Goal: Information Seeking & Learning: Learn about a topic

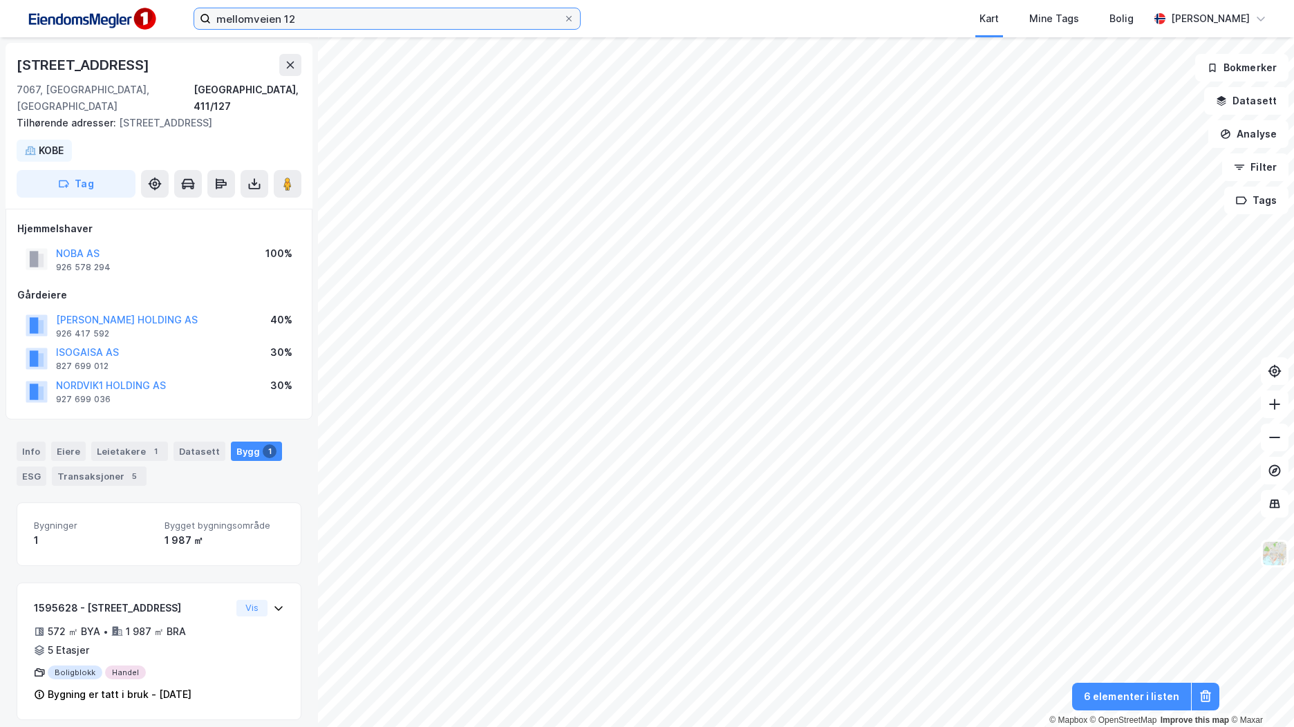
click at [246, 17] on input "mellomveien 12" at bounding box center [387, 18] width 352 height 21
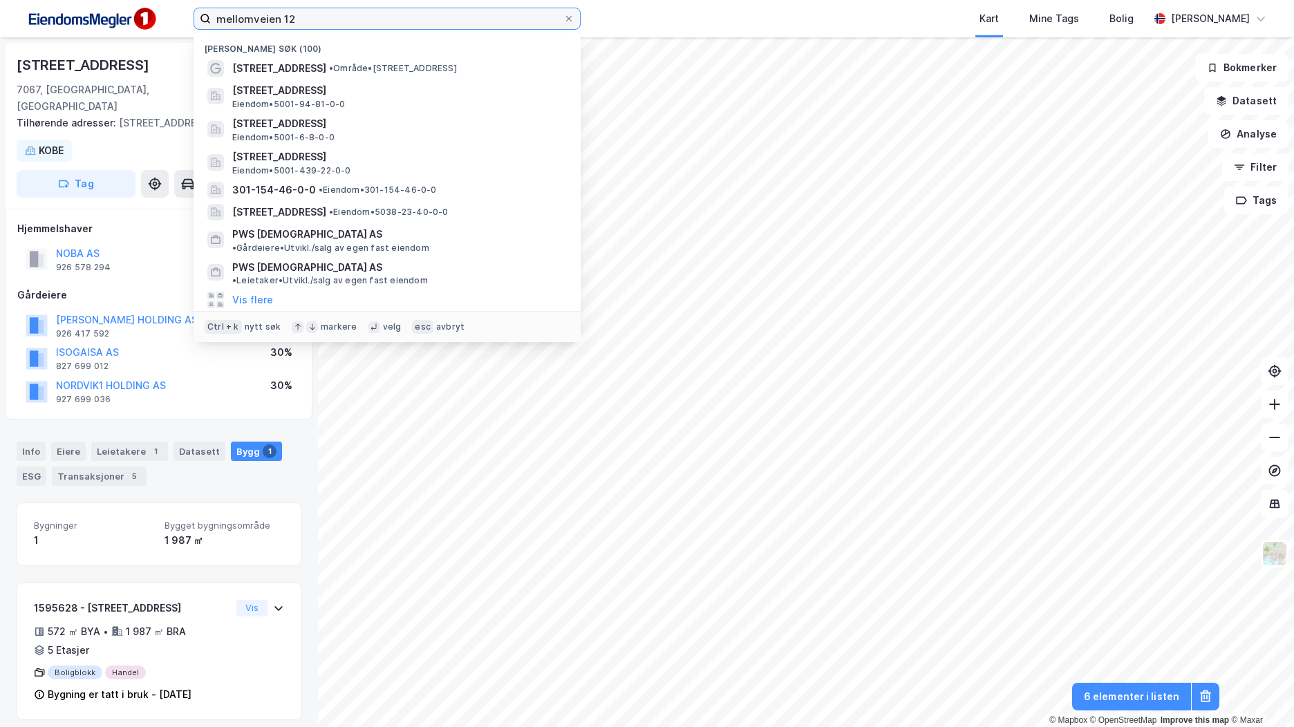
click at [246, 17] on input "mellomveien 12" at bounding box center [387, 18] width 352 height 21
type input "nyhavna mekaniske"
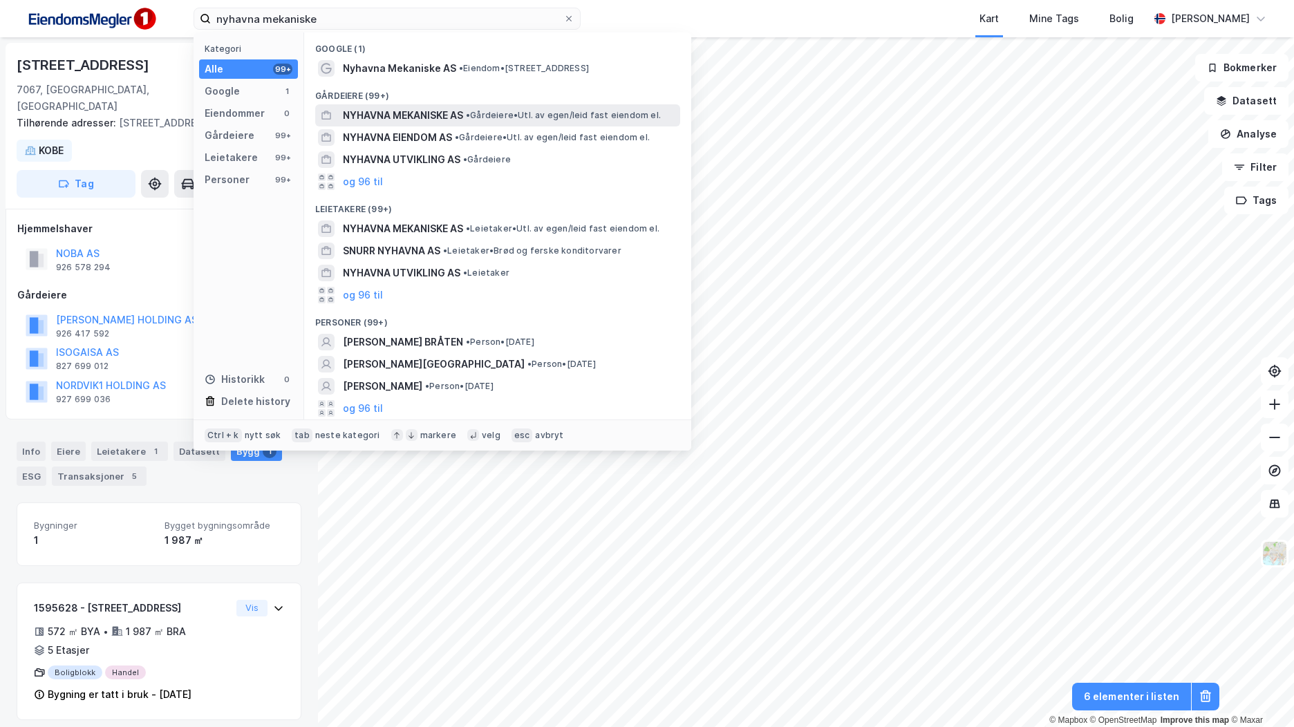
click at [463, 112] on span "NYHAVNA MEKANISKE AS" at bounding box center [403, 115] width 120 height 17
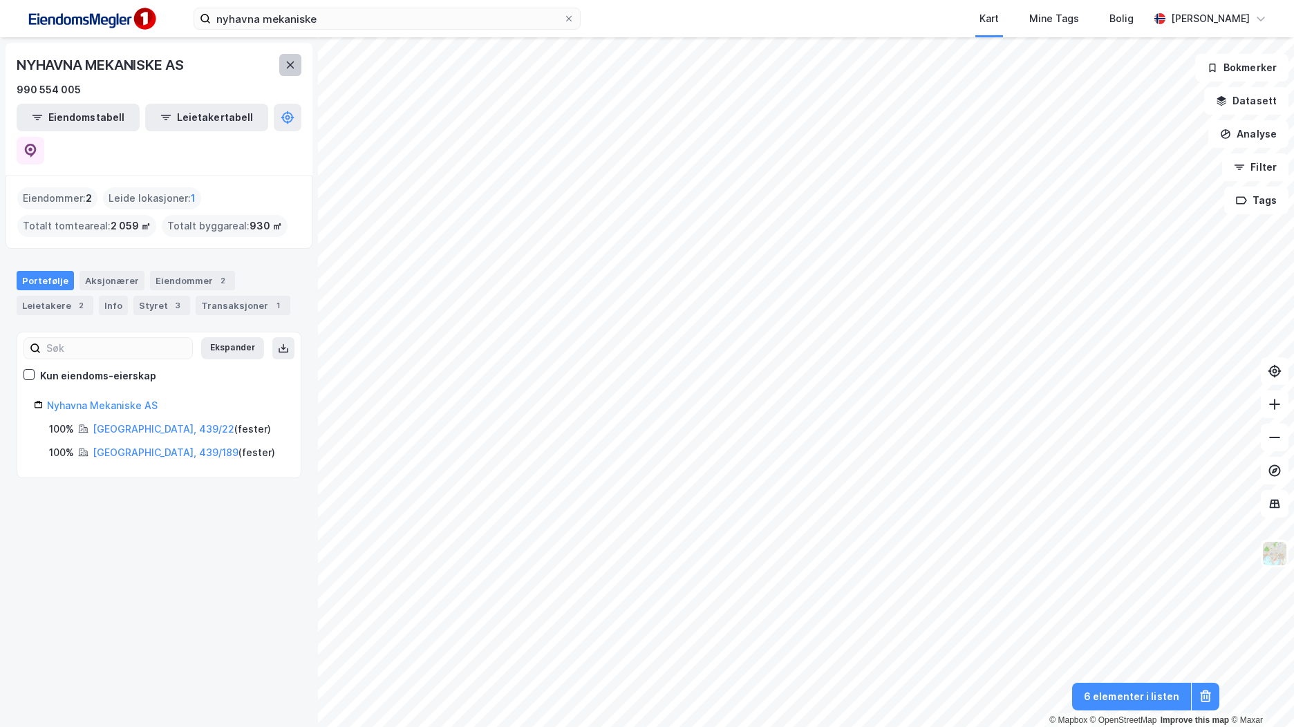
click at [295, 66] on icon at bounding box center [290, 64] width 11 height 11
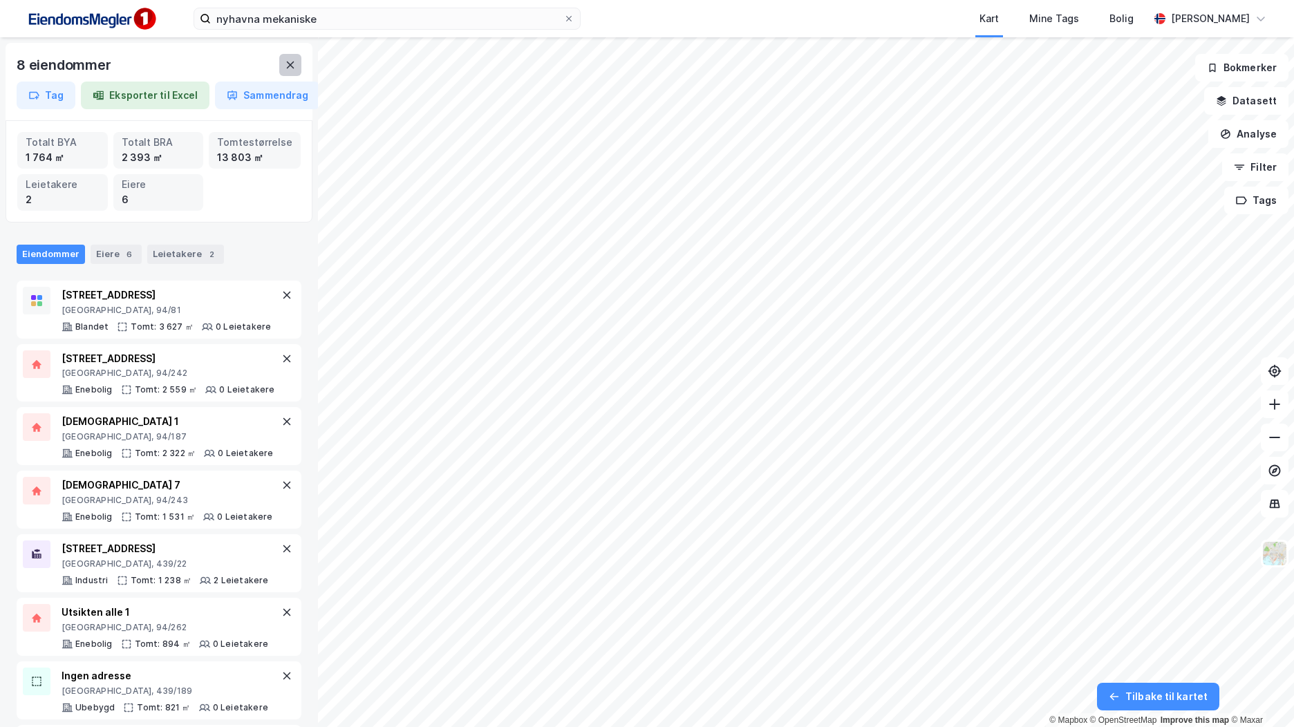
click at [296, 64] on button at bounding box center [290, 65] width 22 height 22
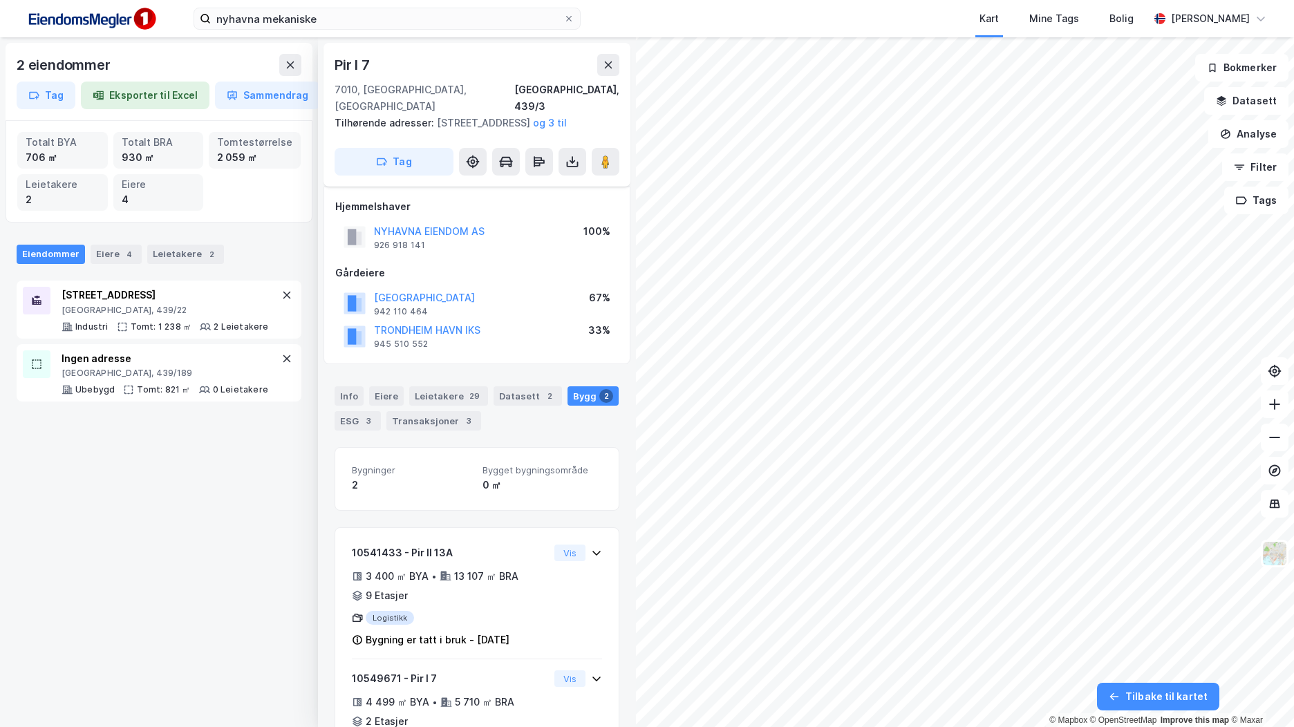
scroll to position [11, 0]
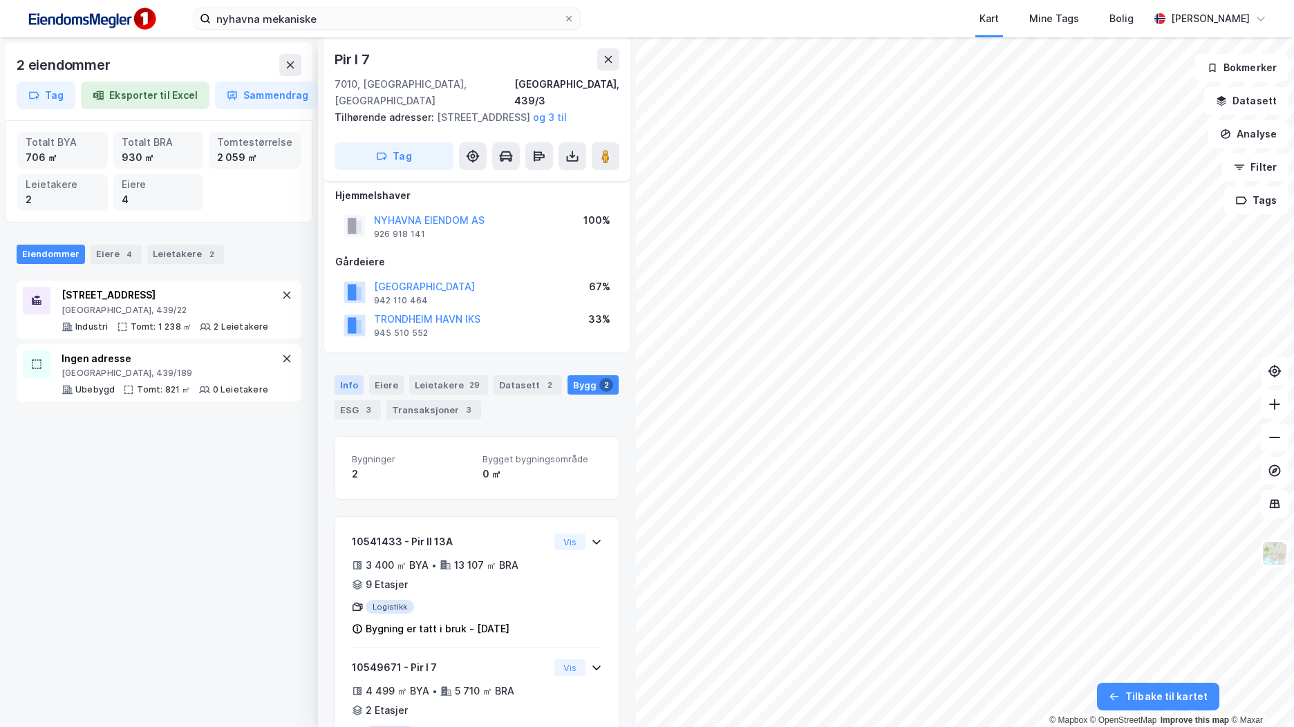
click at [355, 375] on div "Info" at bounding box center [348, 384] width 29 height 19
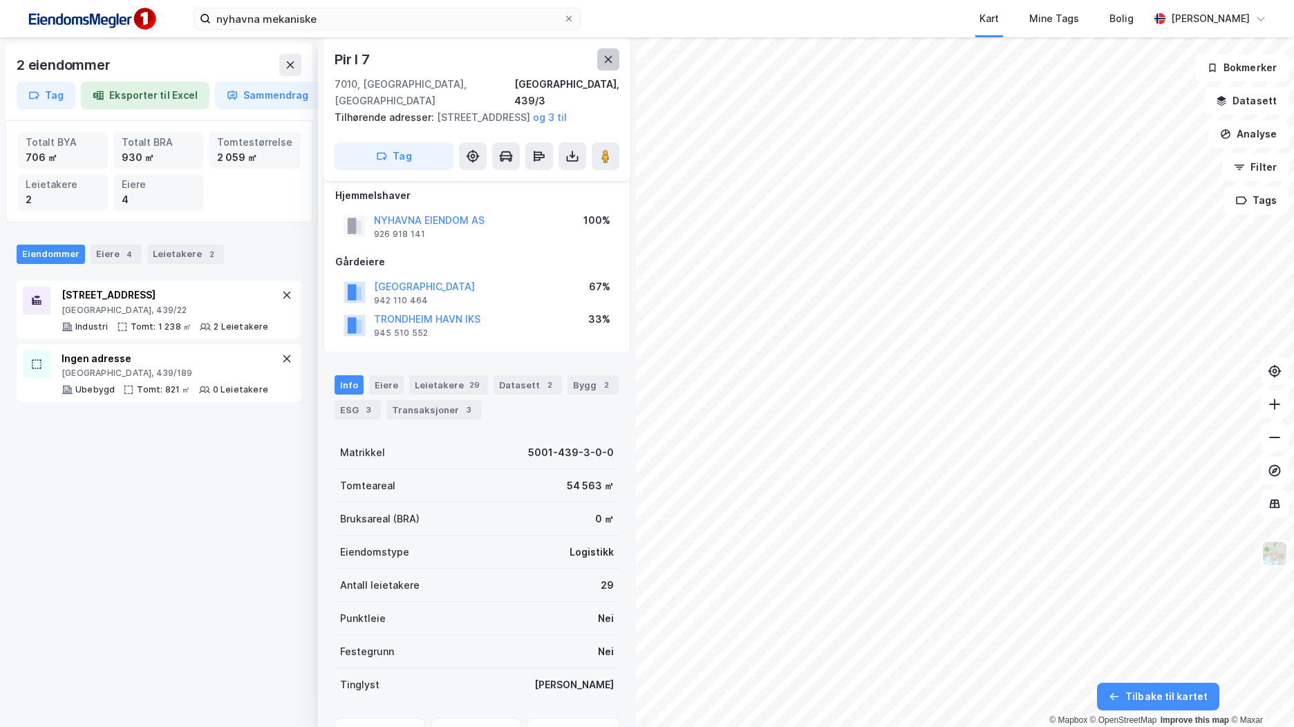
click at [615, 62] on button at bounding box center [608, 59] width 22 height 22
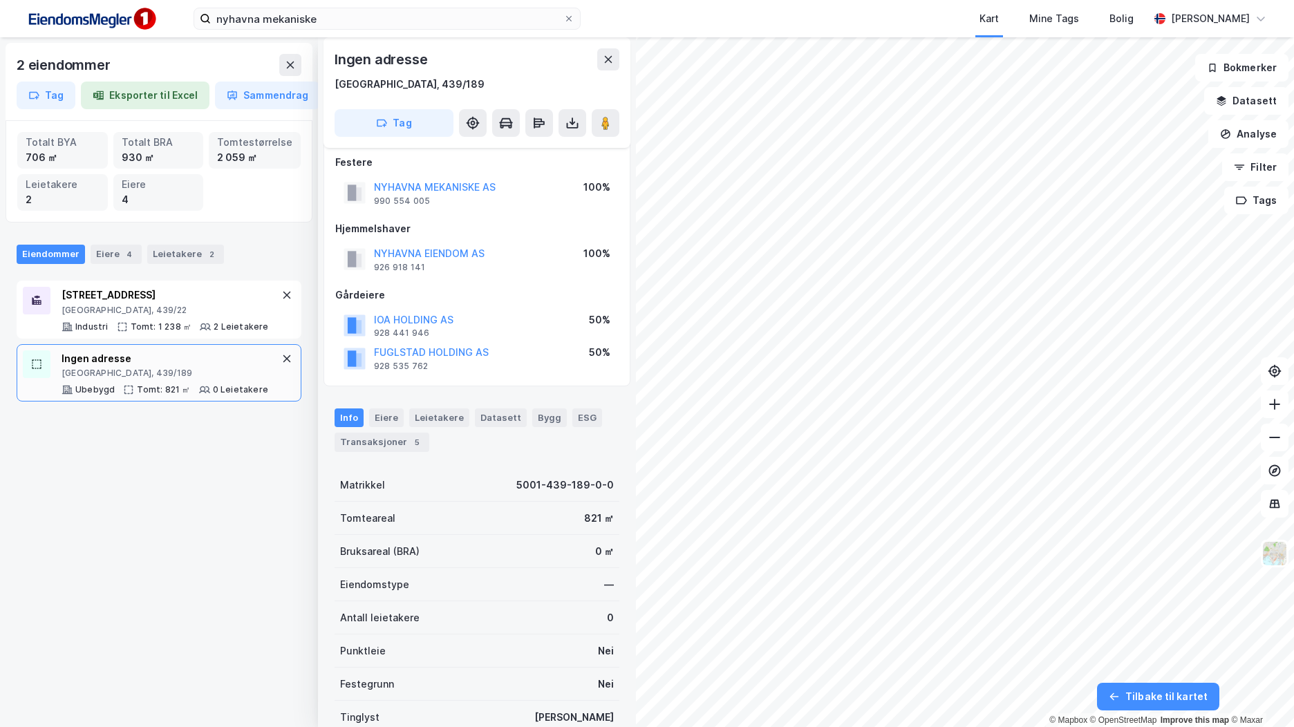
scroll to position [212, 0]
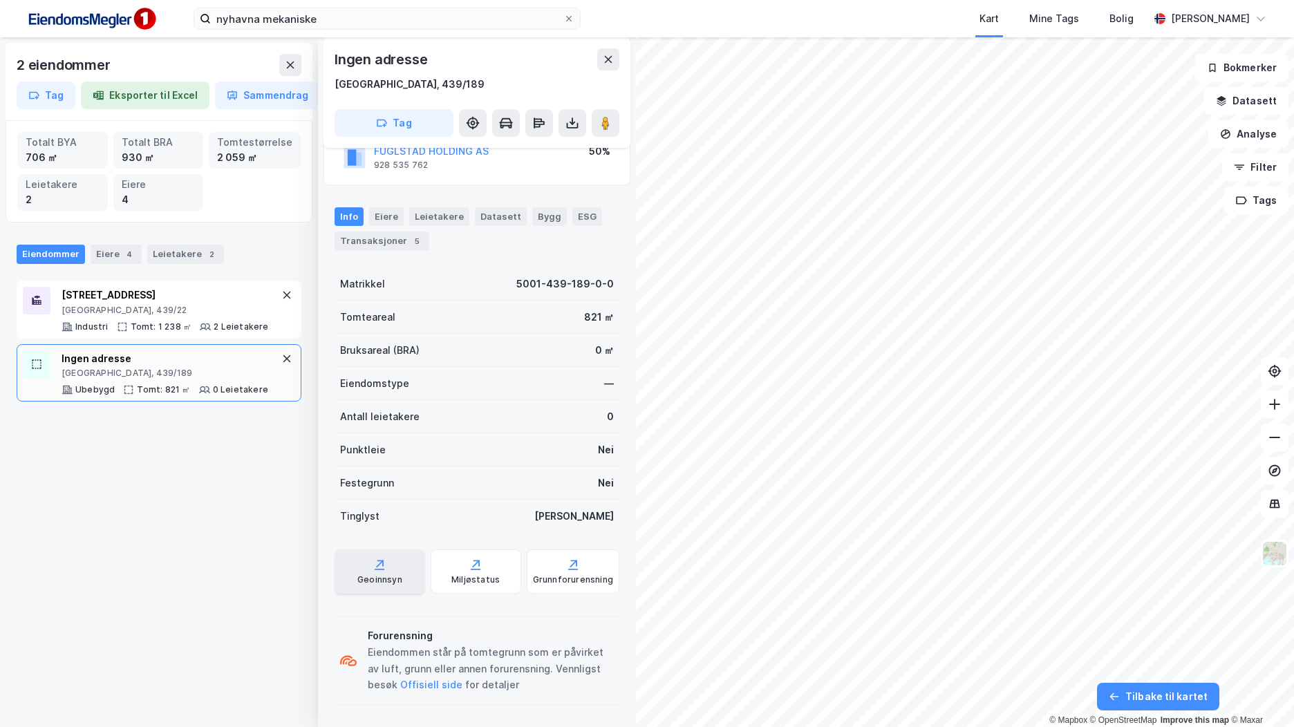
click at [359, 567] on div "Geoinnsyn" at bounding box center [379, 571] width 91 height 44
click at [1274, 103] on button "Datasett" at bounding box center [1246, 101] width 84 height 28
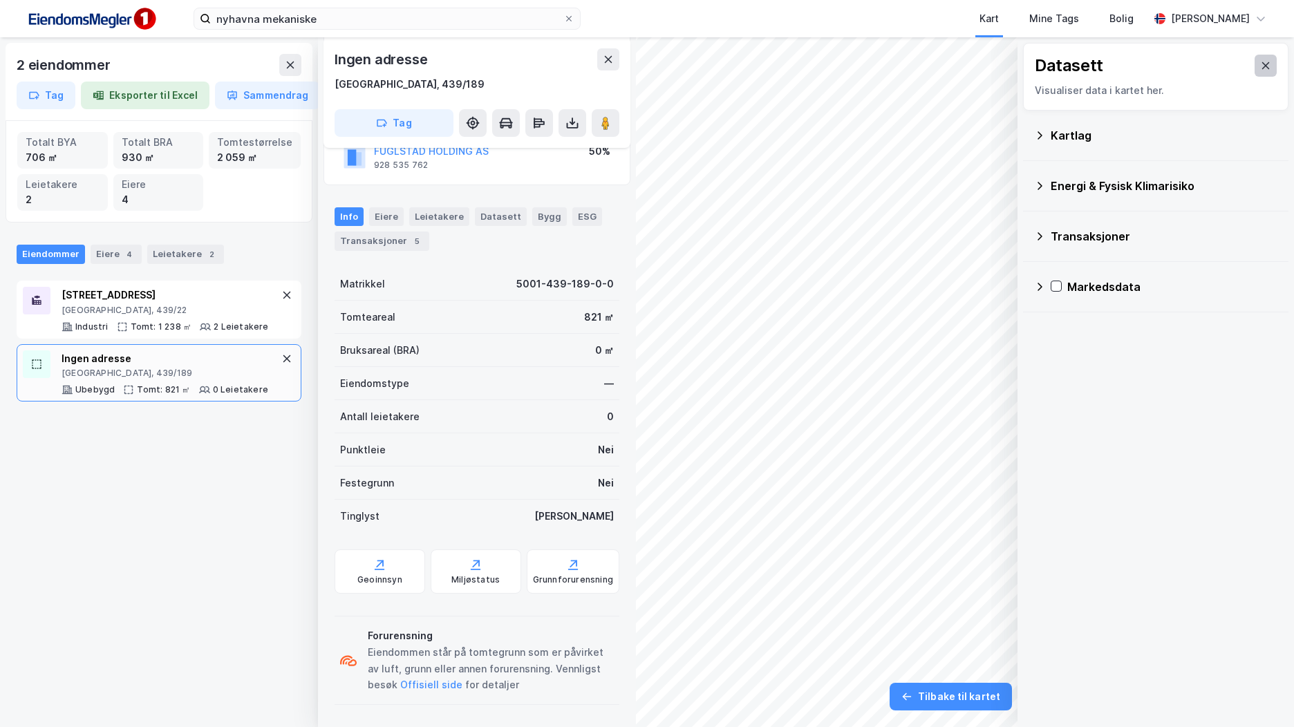
click at [1262, 58] on button at bounding box center [1265, 66] width 22 height 22
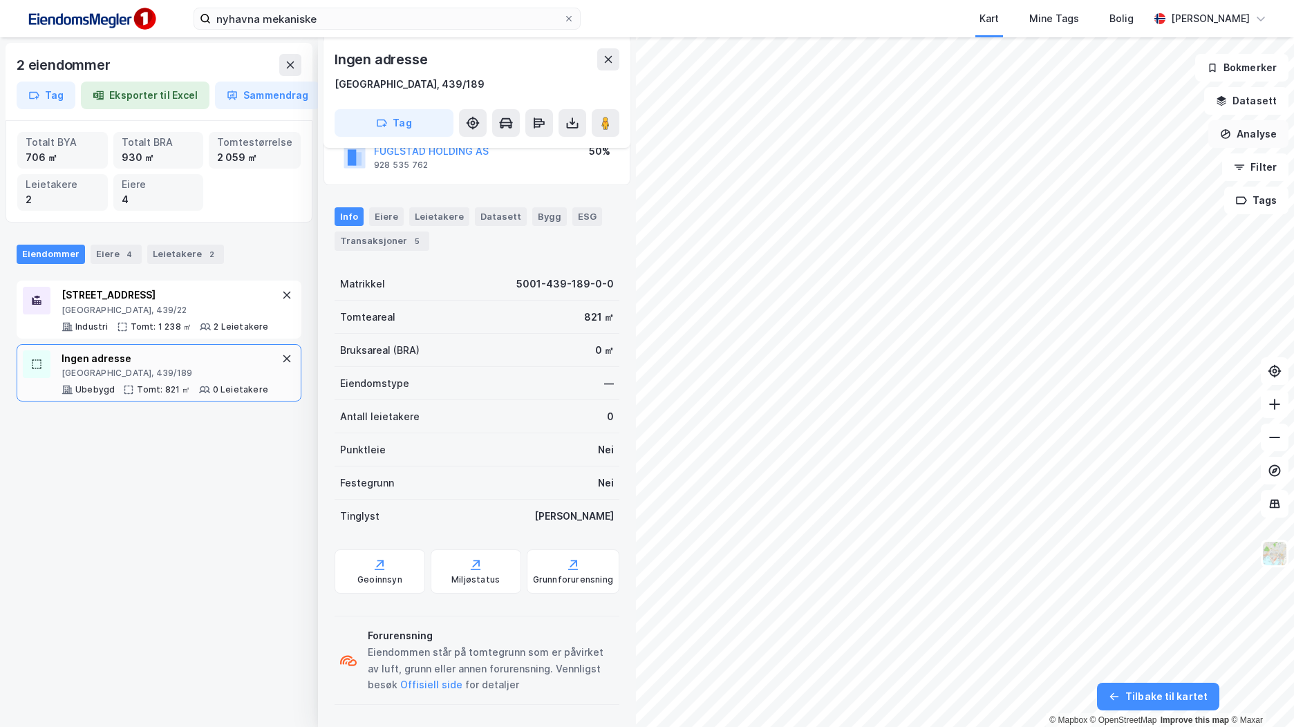
click at [1273, 140] on button "Analyse" at bounding box center [1248, 134] width 80 height 28
click at [1138, 170] on div "Tegn område" at bounding box center [1119, 163] width 159 height 23
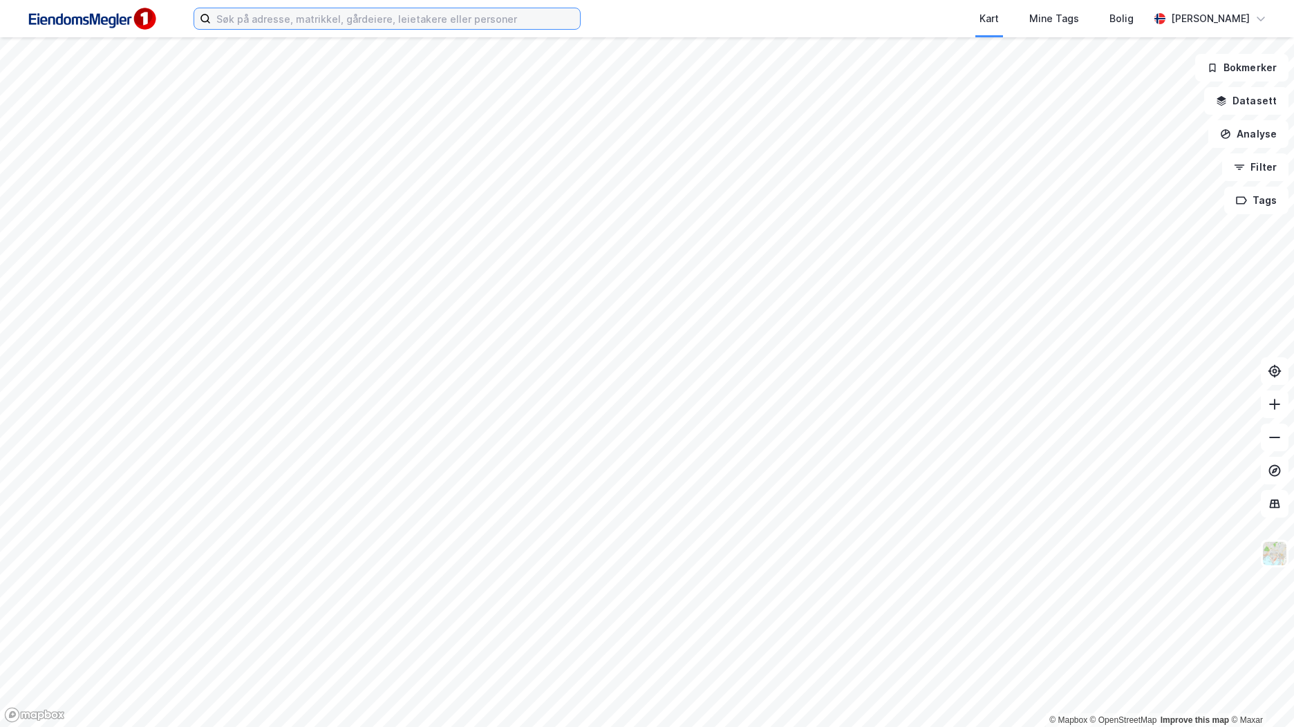
click at [313, 26] on input at bounding box center [395, 18] width 369 height 21
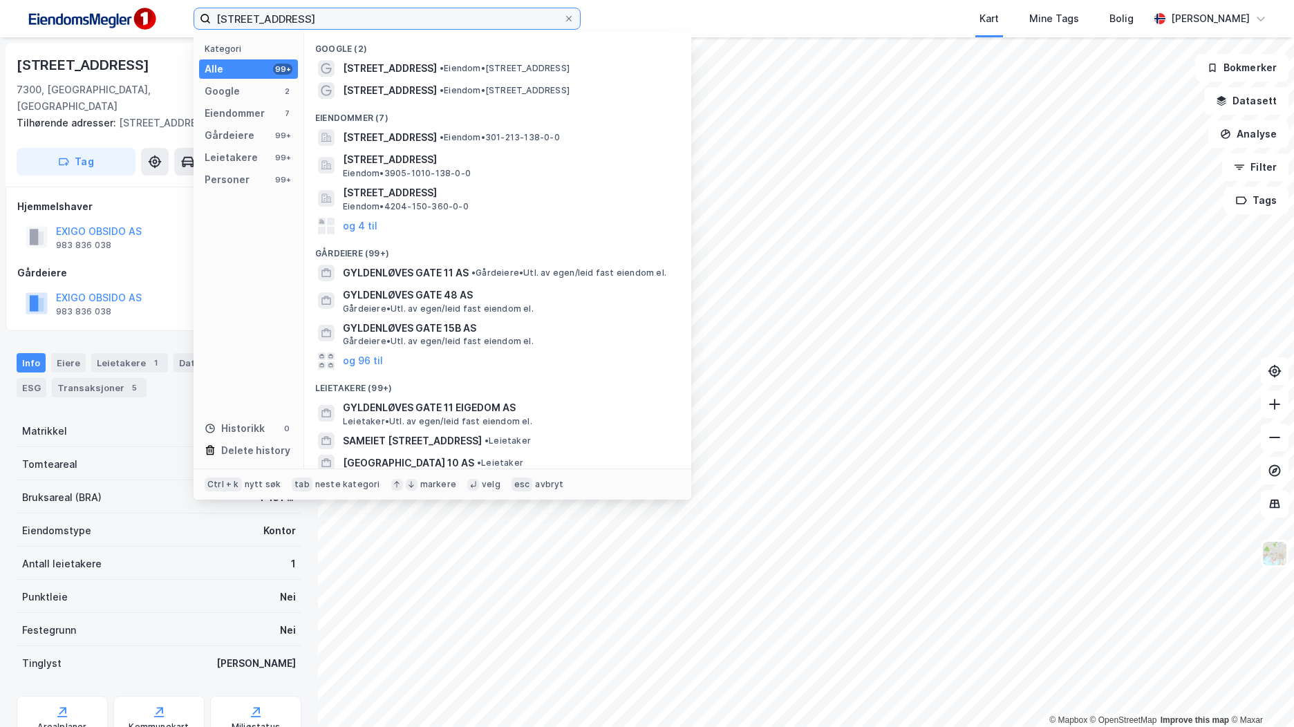
click at [392, 23] on input "[STREET_ADDRESS]" at bounding box center [387, 18] width 352 height 21
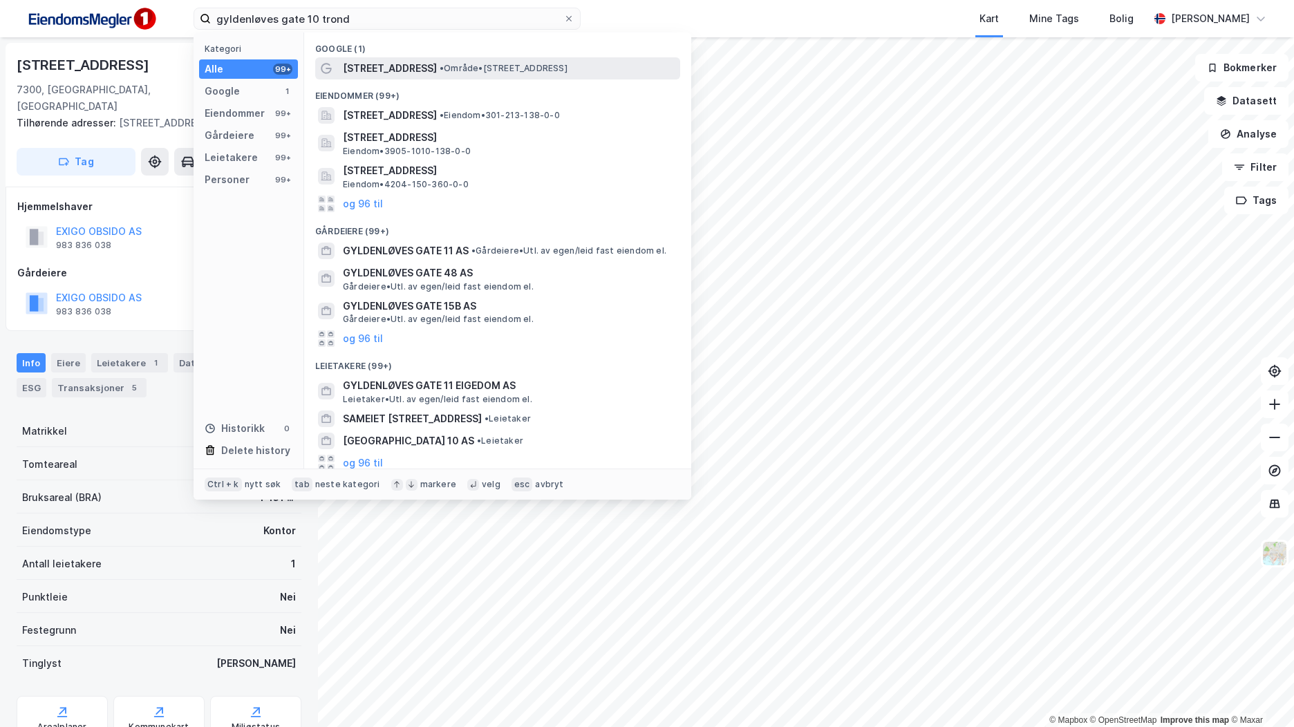
click at [488, 60] on div "[STREET_ADDRESS] • Område • [STREET_ADDRESS]" at bounding box center [510, 68] width 334 height 17
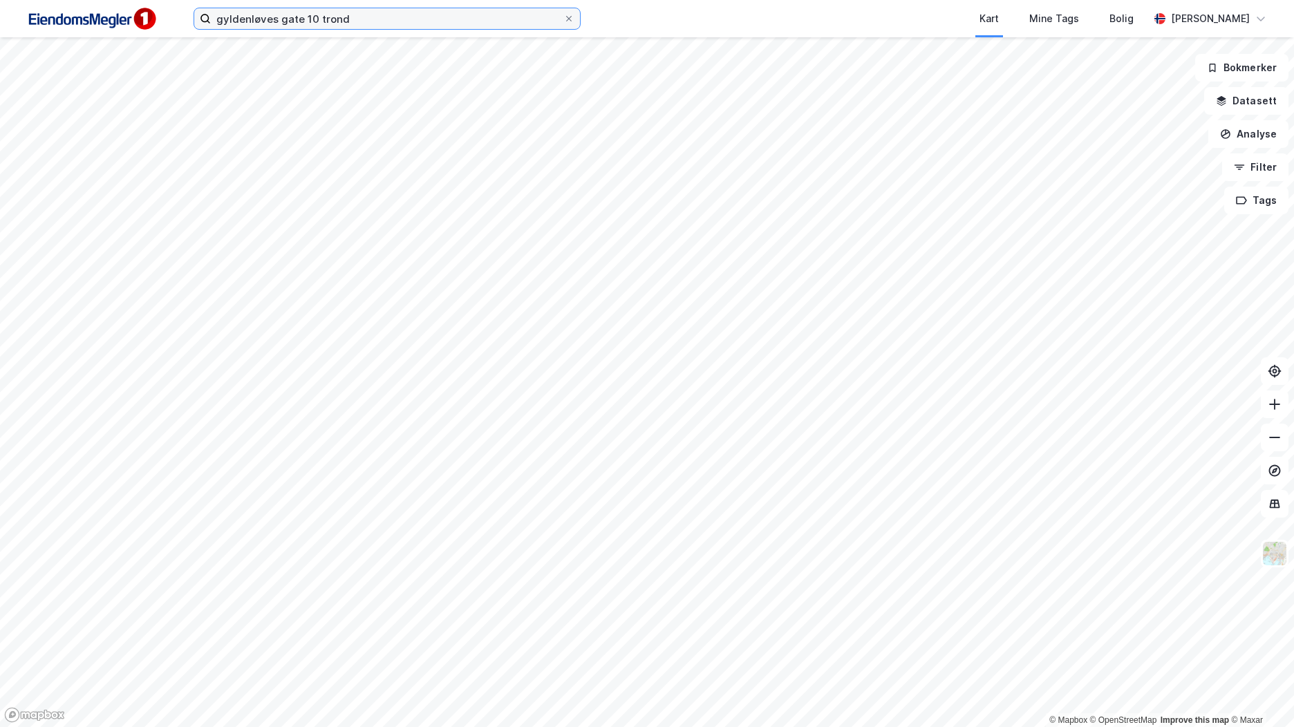
click at [373, 19] on input "gyldenløves gate 10 trond" at bounding box center [387, 18] width 352 height 21
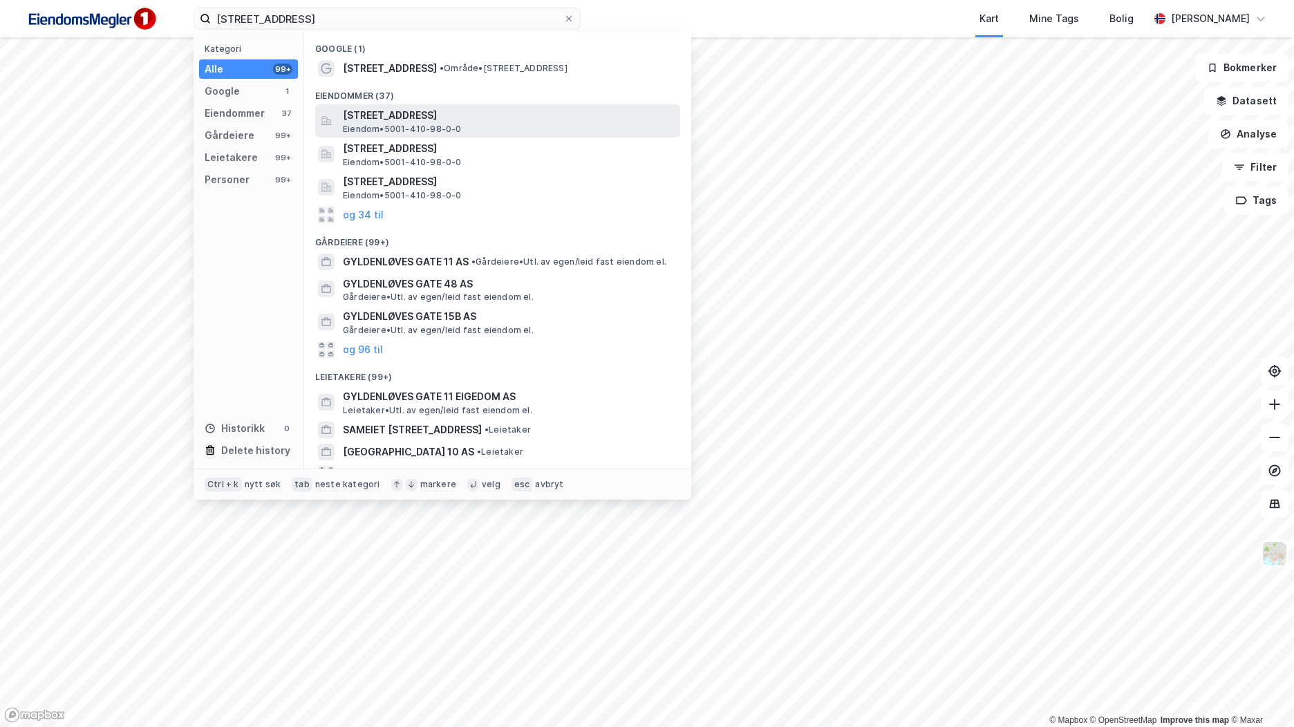
click at [453, 129] on span "Eiendom • 5001-410-98-0-0" at bounding box center [402, 129] width 119 height 11
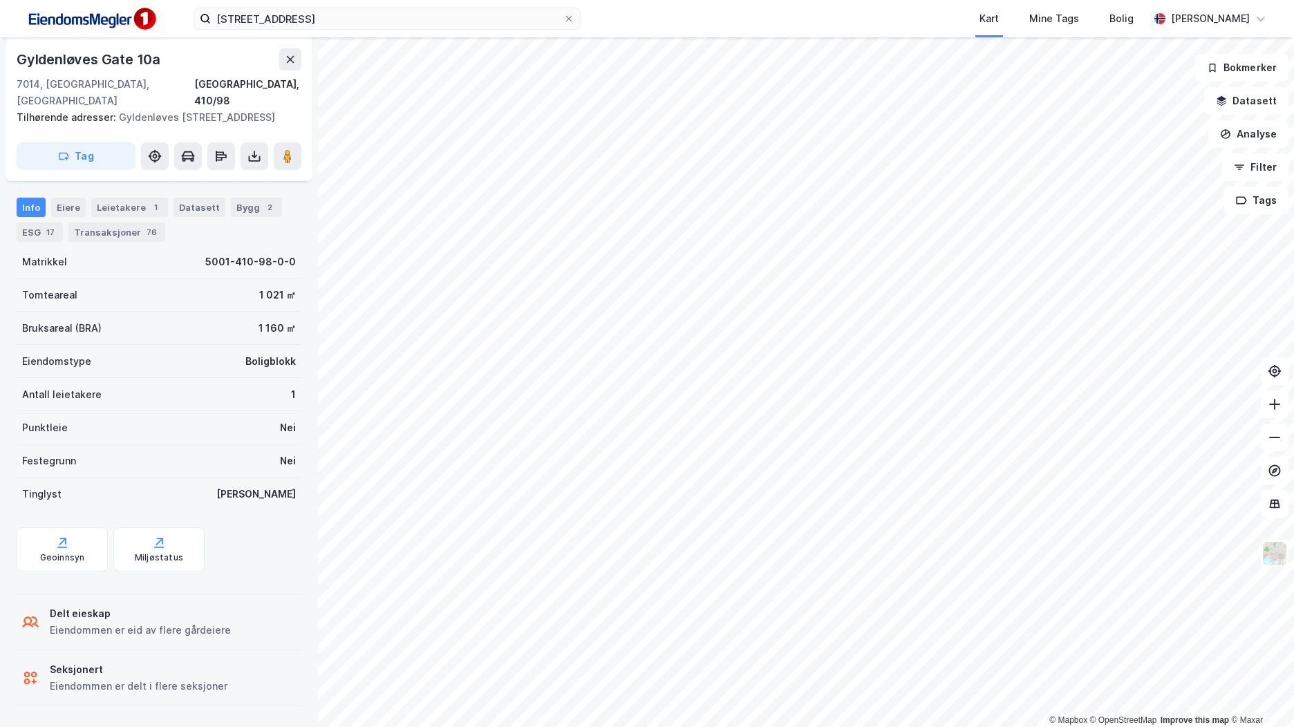
scroll to position [310, 0]
click at [48, 558] on div "Geoinnsyn" at bounding box center [62, 556] width 45 height 11
click at [247, 160] on button at bounding box center [254, 156] width 28 height 28
click at [241, 207] on div "Last ned matrikkelrapport" at bounding box center [203, 205] width 114 height 11
click at [209, 185] on div "Last ned grunnbok" at bounding box center [186, 183] width 80 height 11
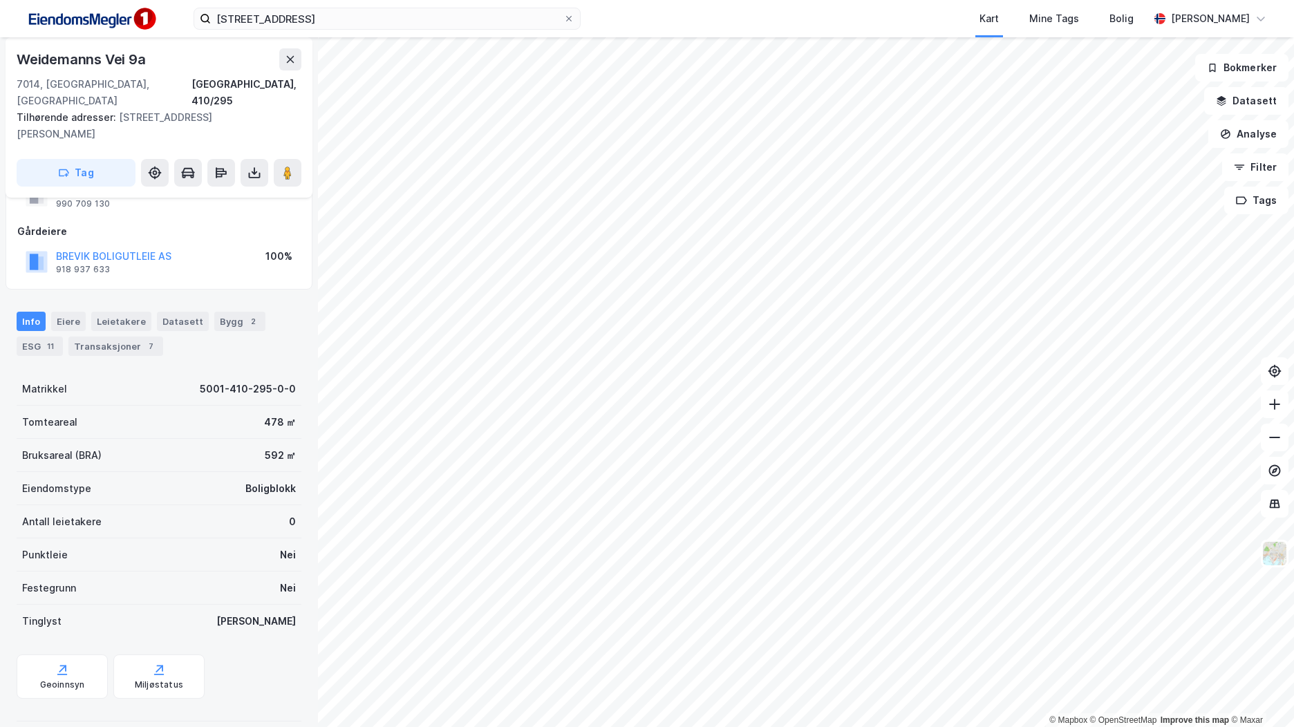
scroll to position [58, 0]
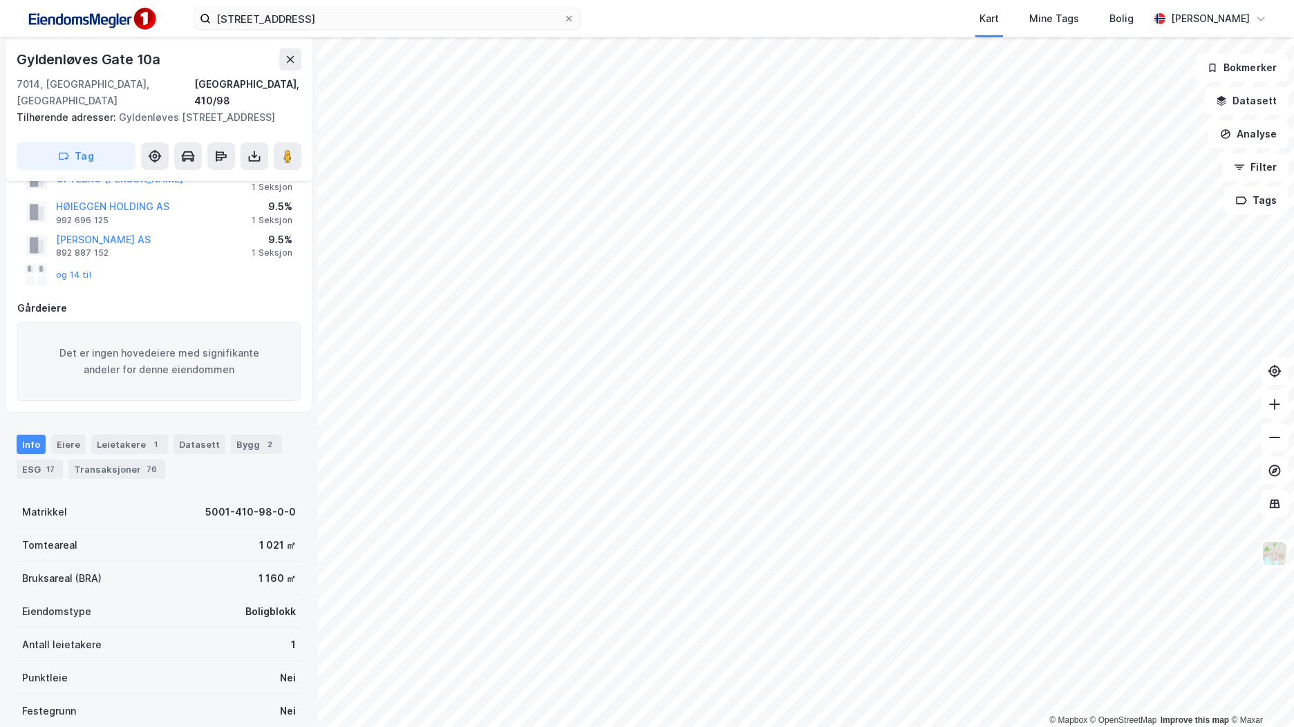
scroll to position [58, 0]
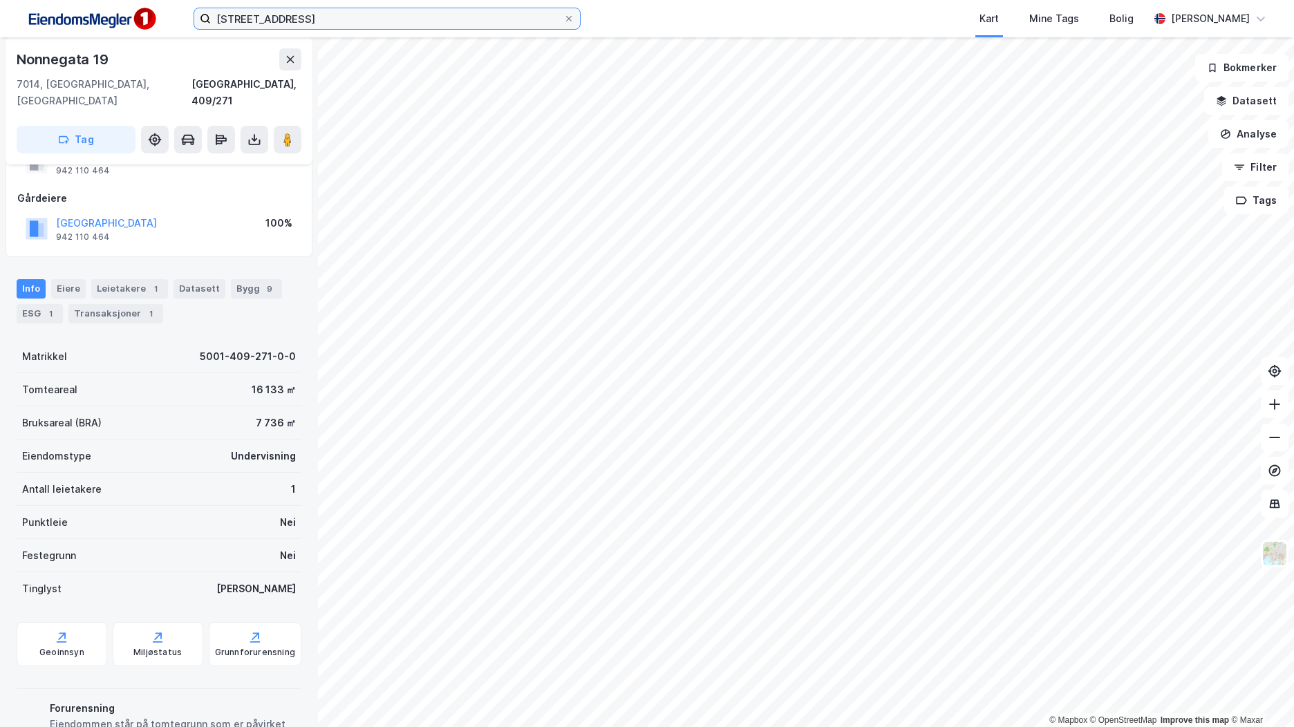
click at [390, 10] on input "[STREET_ADDRESS]" at bounding box center [387, 18] width 352 height 21
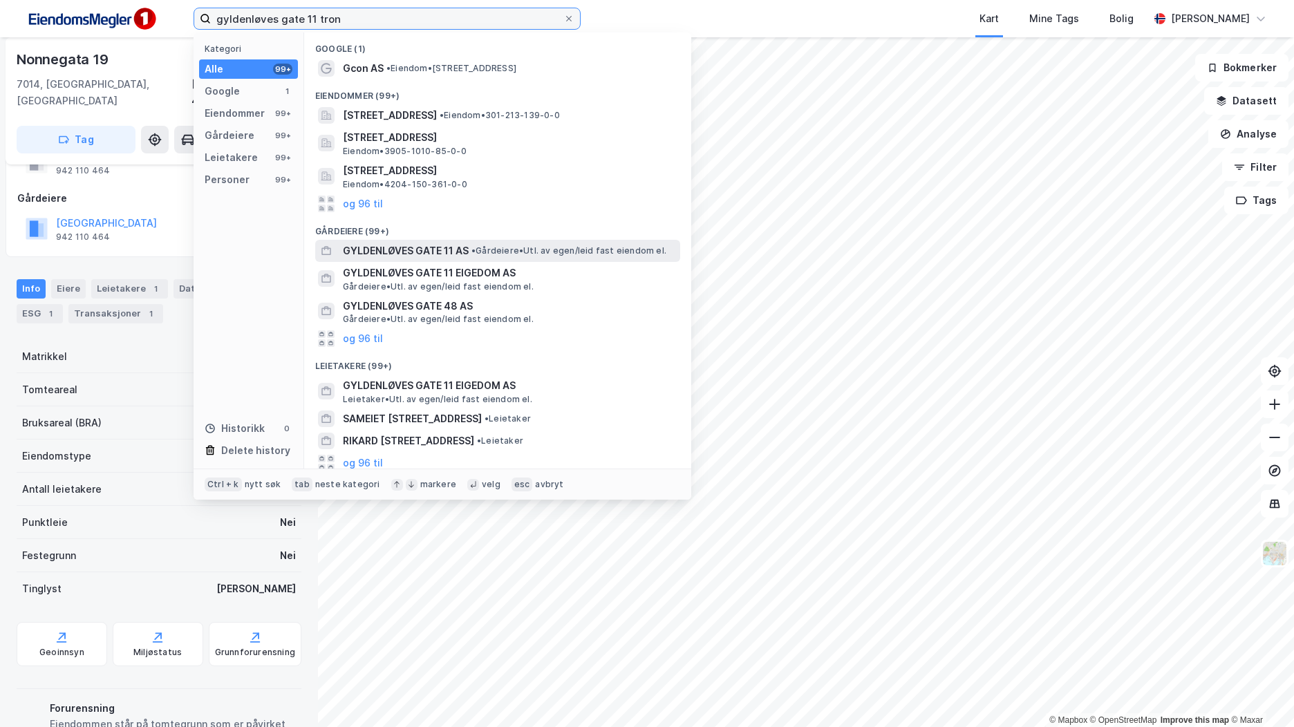
type input "gyldenløves gate 11 tron"
click at [508, 246] on span "• Gårdeiere • Utl. av egen/leid fast eiendom el." at bounding box center [568, 250] width 195 height 11
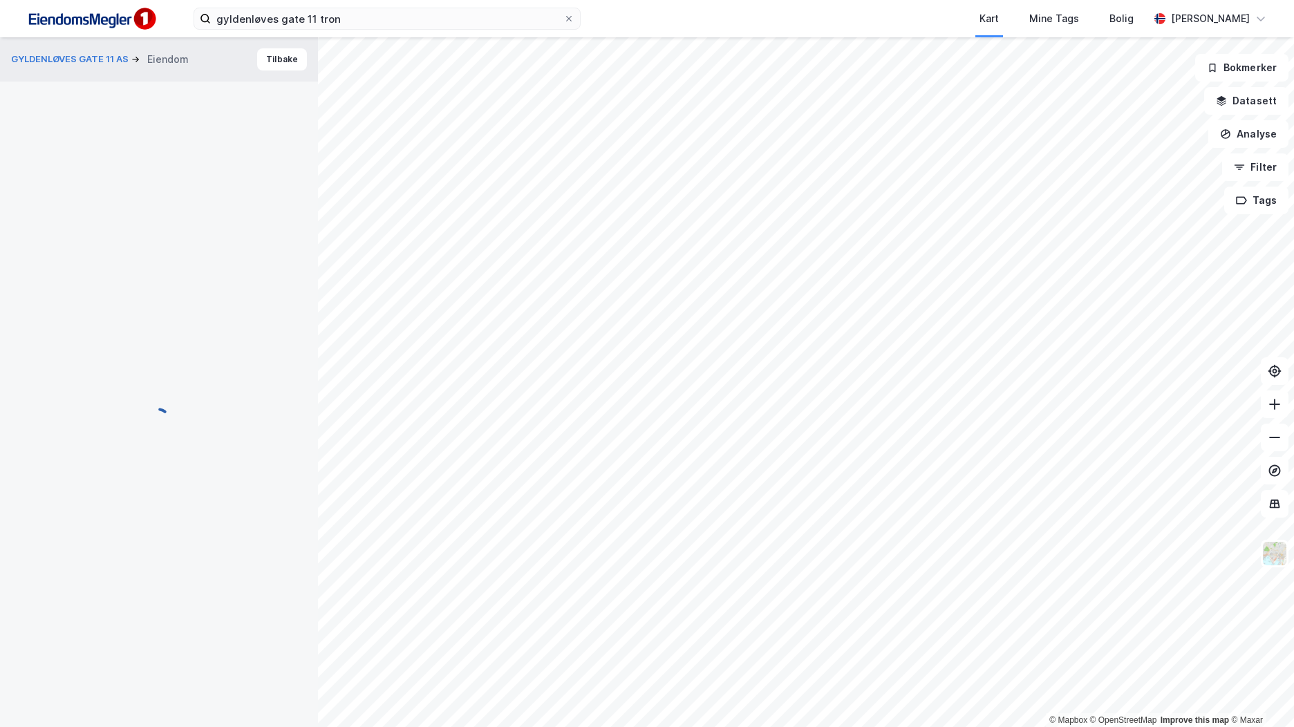
scroll to position [58, 0]
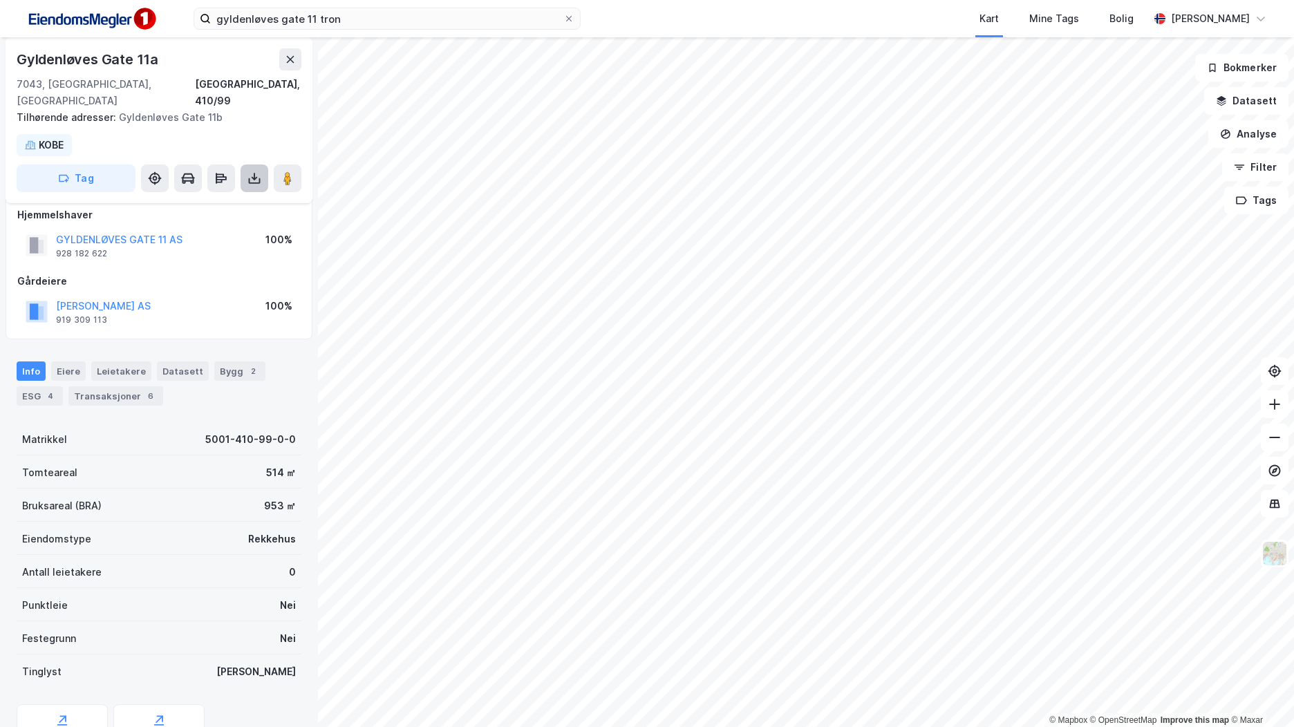
click at [256, 171] on icon at bounding box center [254, 178] width 14 height 14
click at [254, 195] on div "Last ned grunnbok" at bounding box center [194, 206] width 147 height 22
click at [218, 361] on div "Bygg 2" at bounding box center [239, 370] width 51 height 19
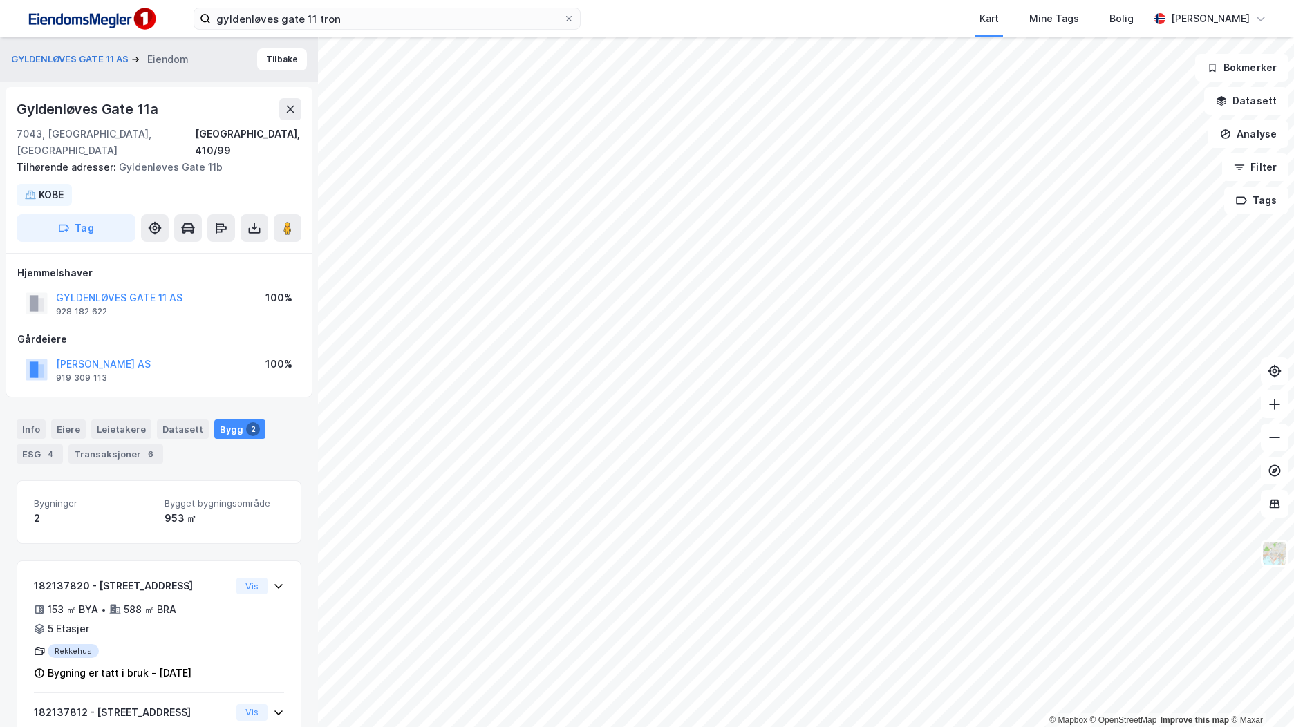
scroll to position [97, 0]
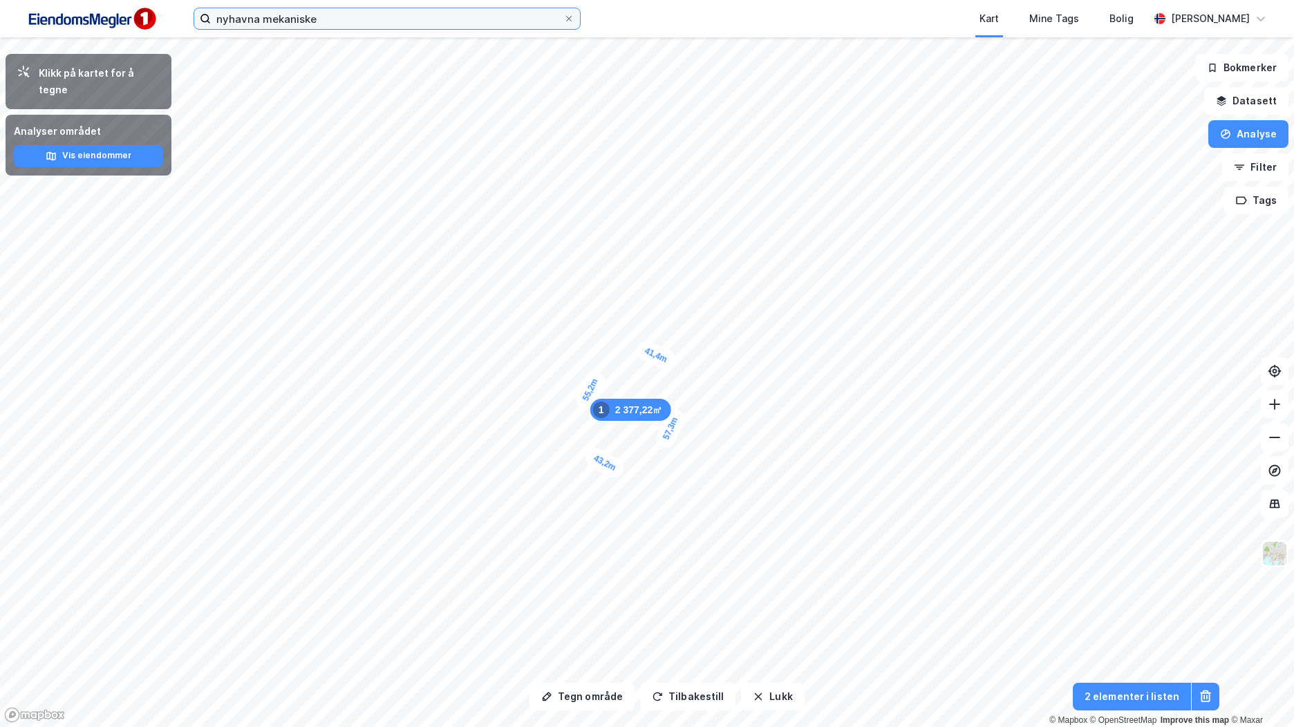
click at [322, 23] on input "nyhavna mekaniske" at bounding box center [387, 18] width 352 height 21
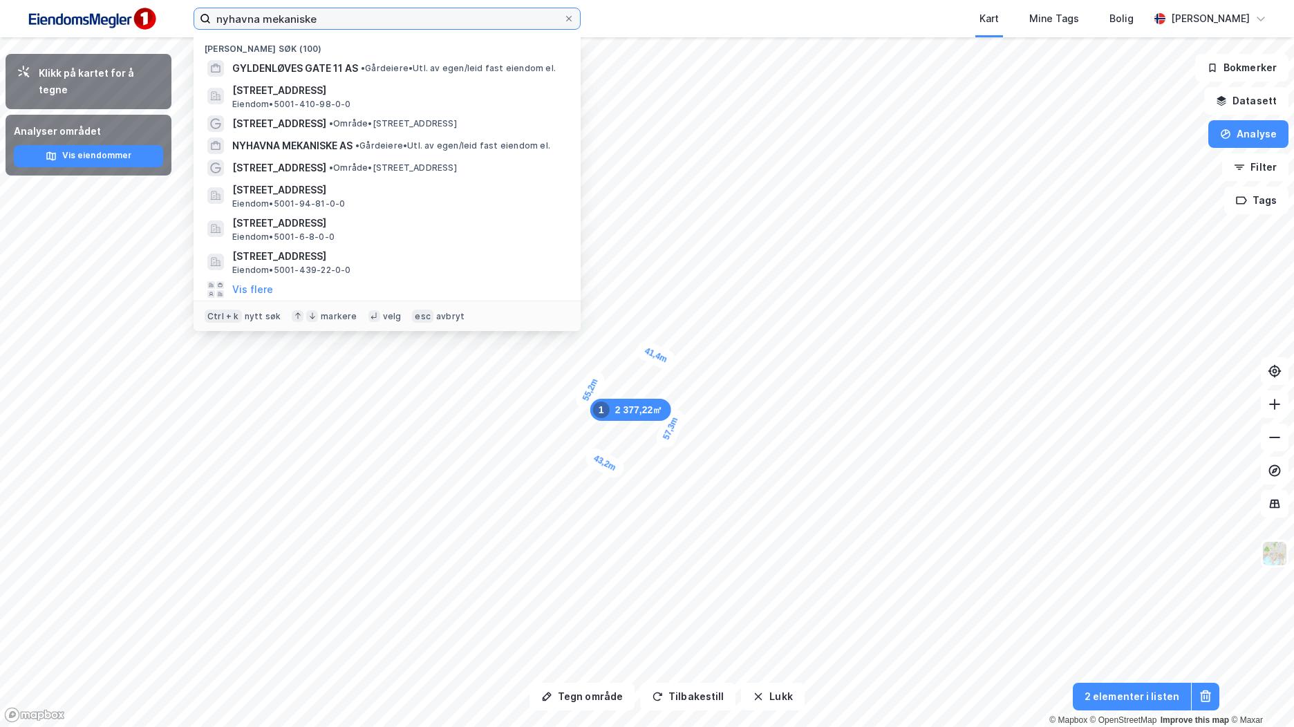
drag, startPoint x: 341, startPoint y: 20, endPoint x: 207, endPoint y: 19, distance: 133.4
click at [207, 19] on label "nyhavna mekaniske" at bounding box center [387, 19] width 387 height 22
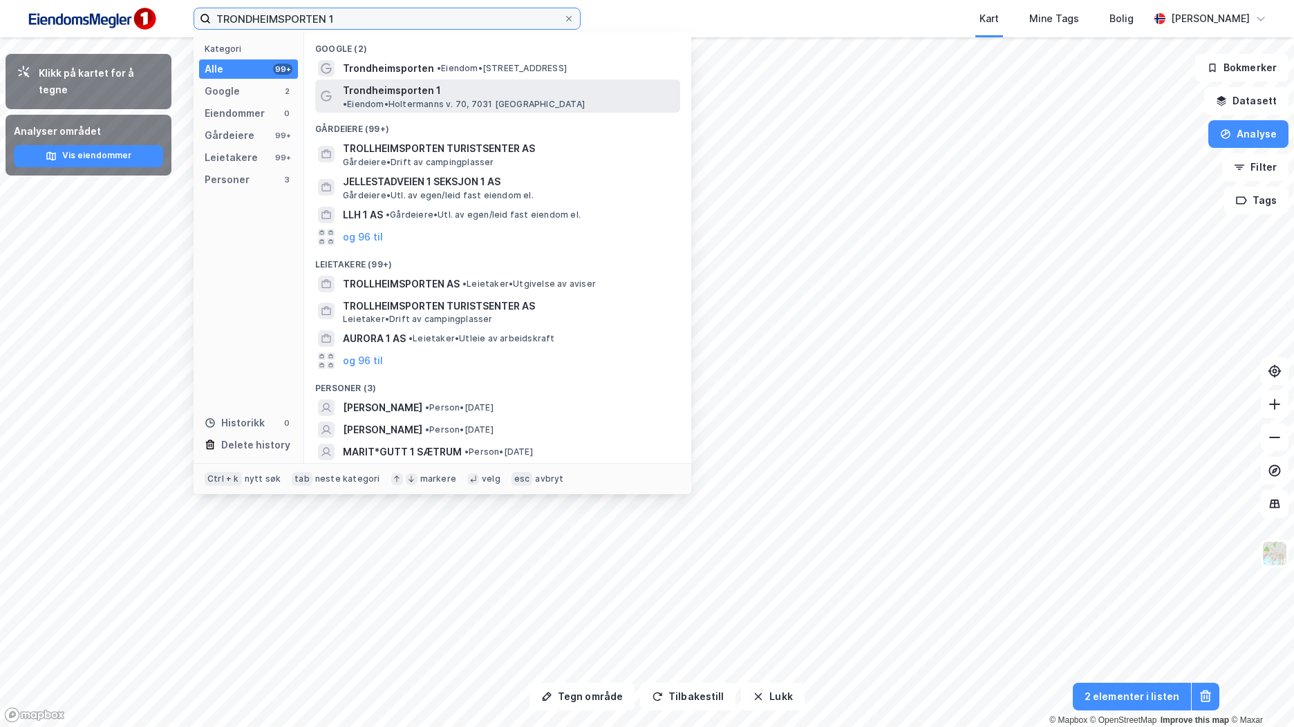
type input "TRONDHEIMSPORTEN 1"
click at [452, 99] on span "• Eiendom • Holtermanns v. 70, 7031 Trondheim" at bounding box center [464, 104] width 242 height 11
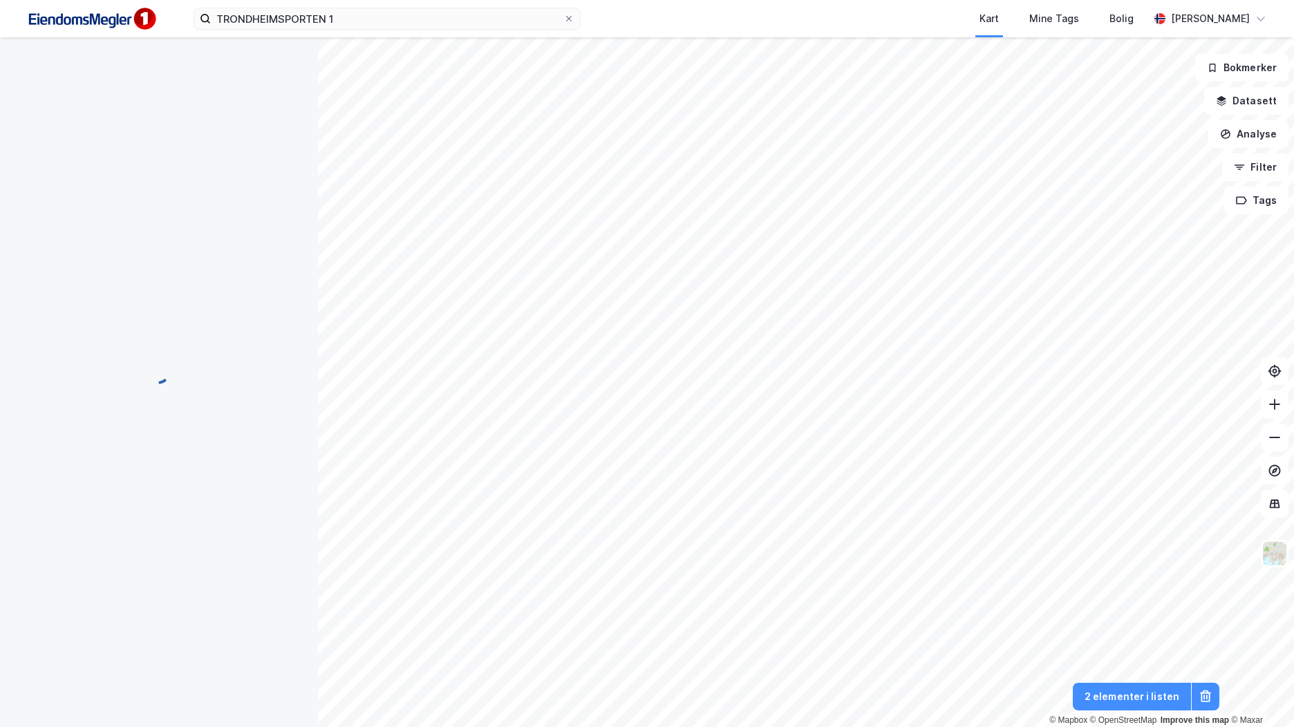
scroll to position [147, 0]
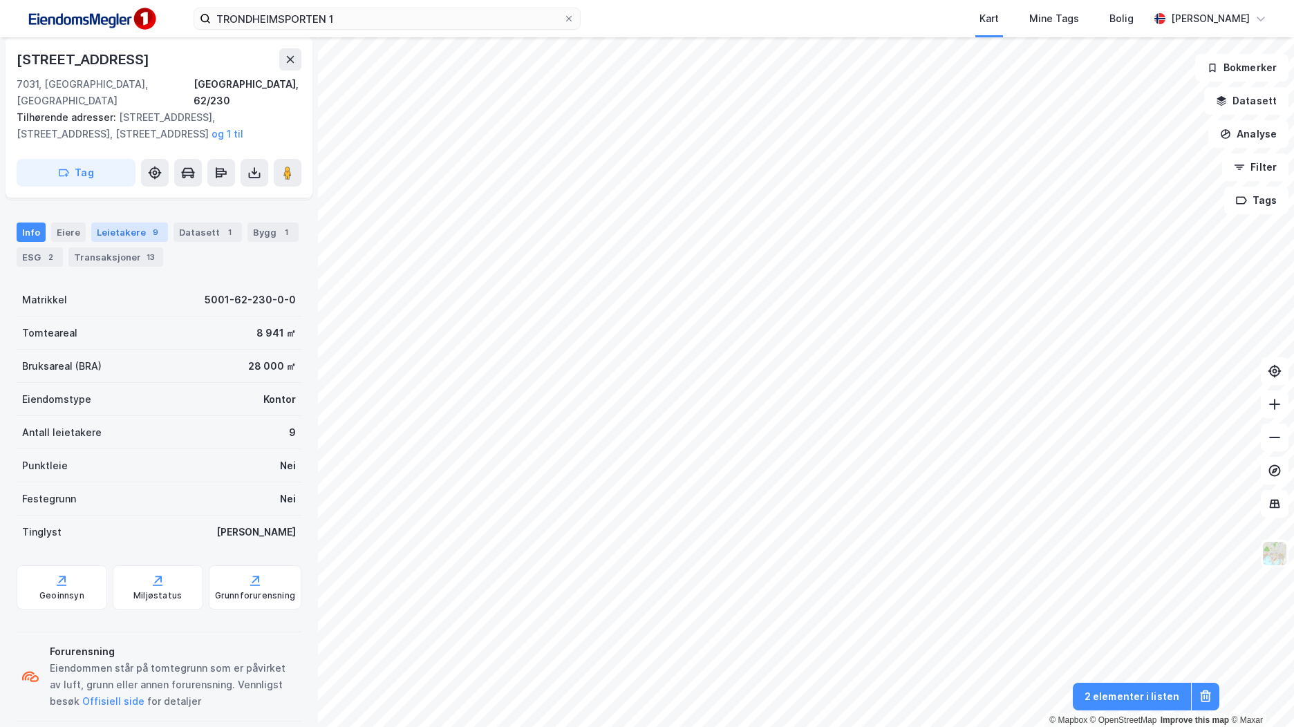
click at [135, 223] on div "Leietakere 9" at bounding box center [129, 232] width 77 height 19
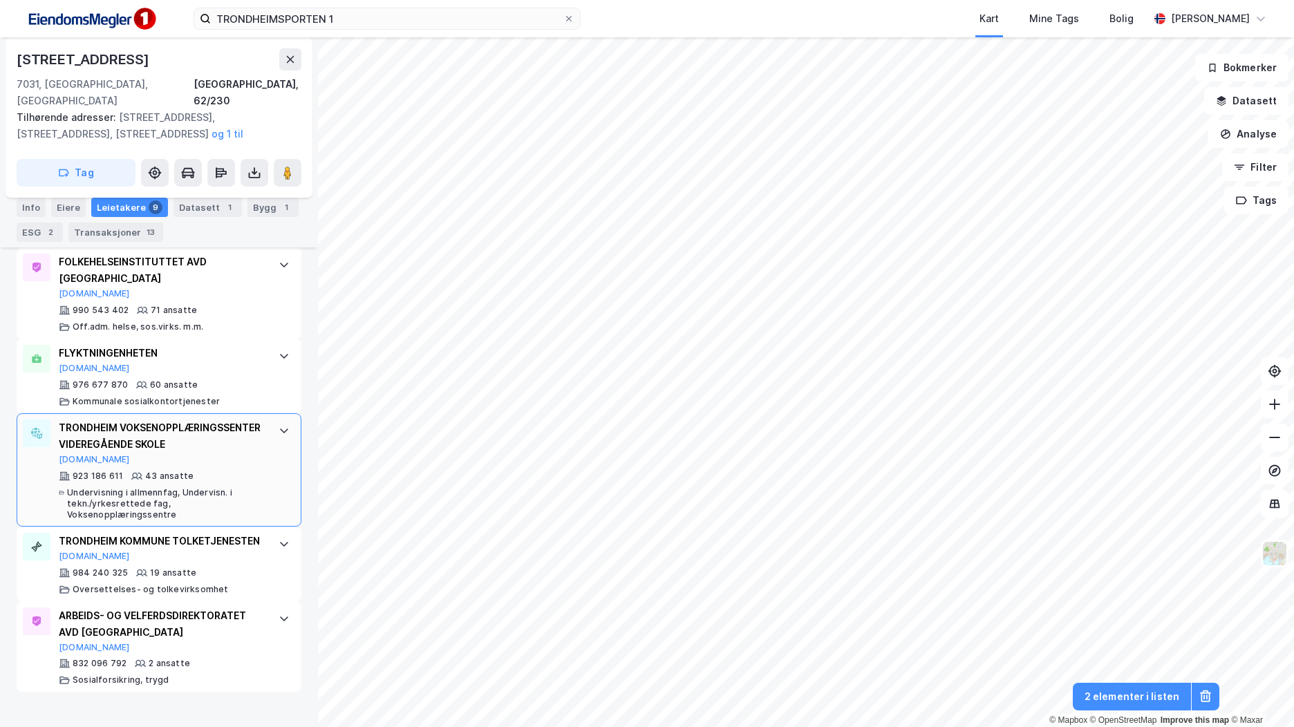
scroll to position [802, 0]
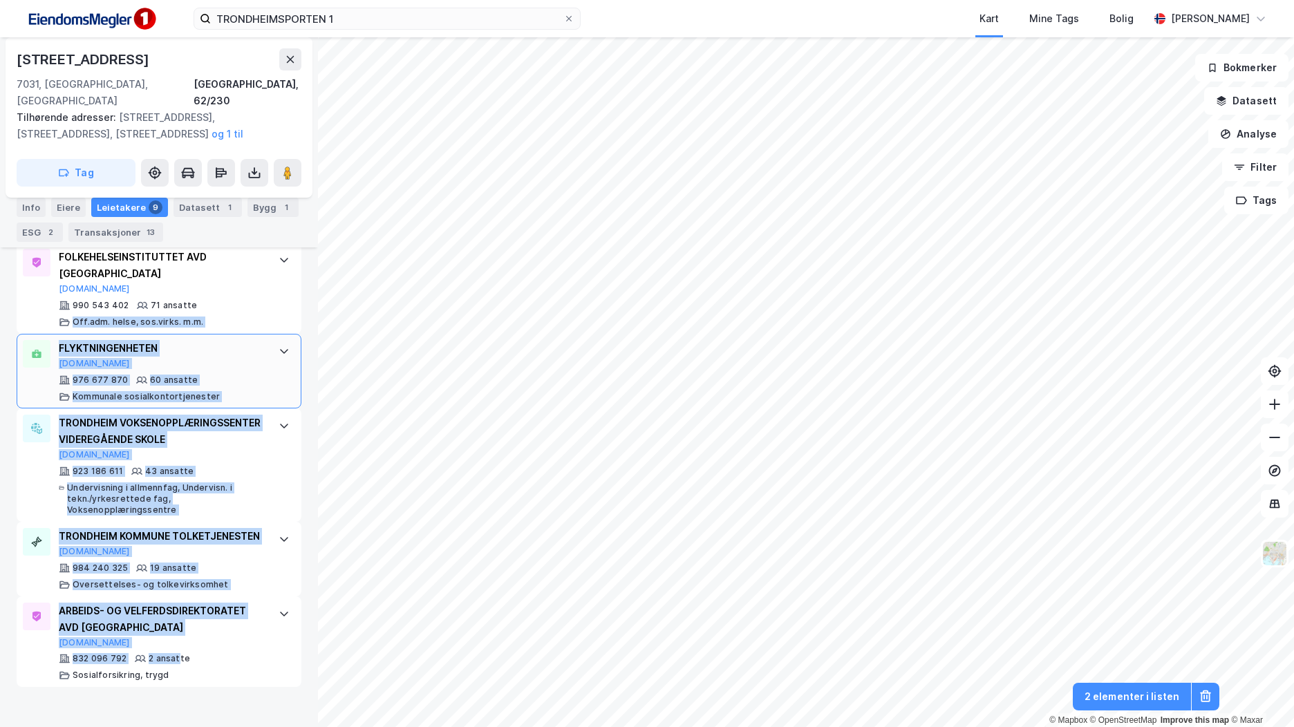
drag, startPoint x: 178, startPoint y: 701, endPoint x: 41, endPoint y: 327, distance: 399.0
click at [41, 327] on div "TRONDHEIM VOKSENOPPLÆRINGSSENTER Brreg.no 983 682 960 182 ansatte Ordinær grunn…" at bounding box center [159, 282] width 285 height 809
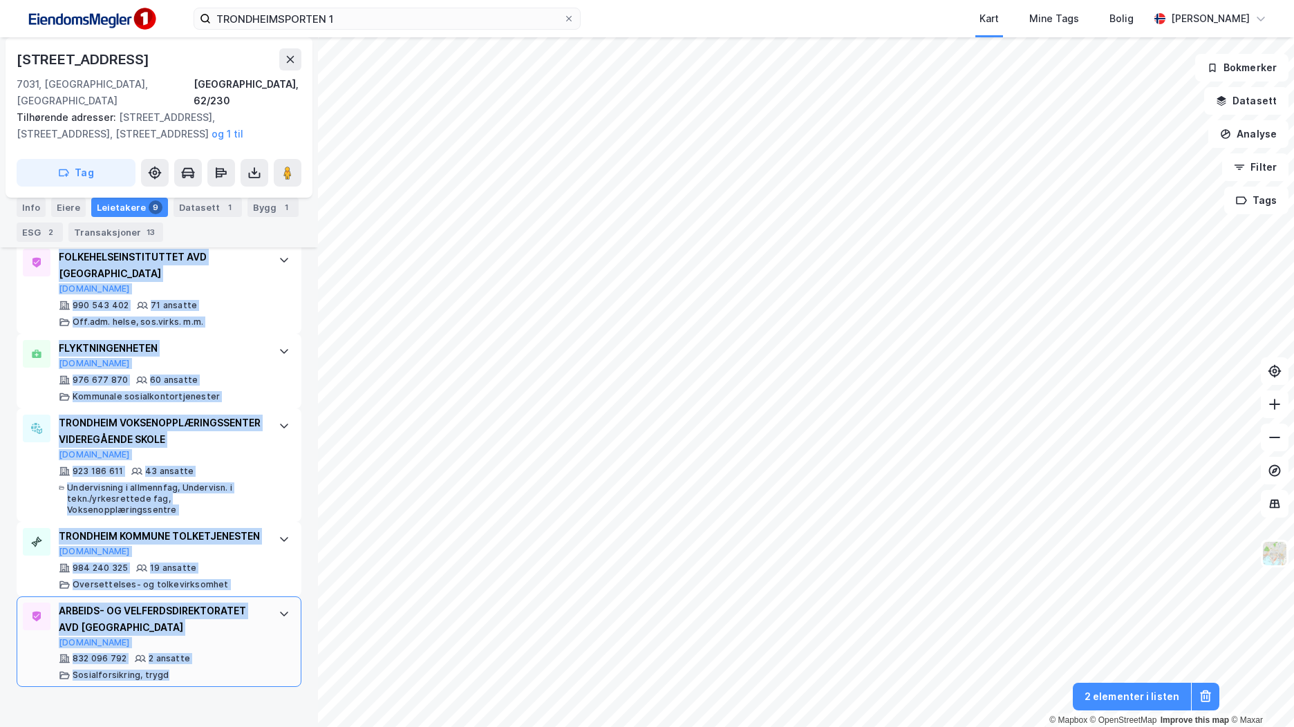
drag, startPoint x: 58, startPoint y: 355, endPoint x: 169, endPoint y: 701, distance: 363.5
copy div "TRONDHEIM VOKSENOPPLÆRINGSSENTER Brreg.no 983 682 960 182 ansatte Ordinær grunn…"
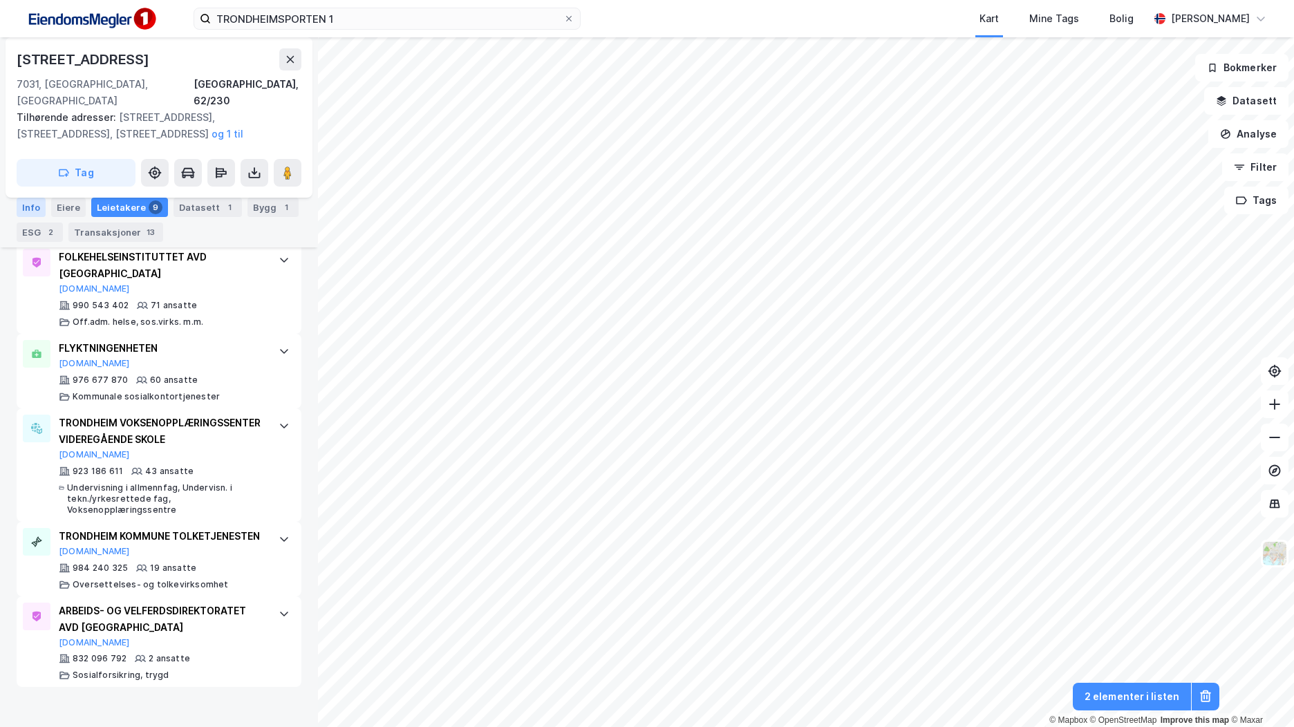
click at [38, 211] on div "Info" at bounding box center [31, 207] width 29 height 19
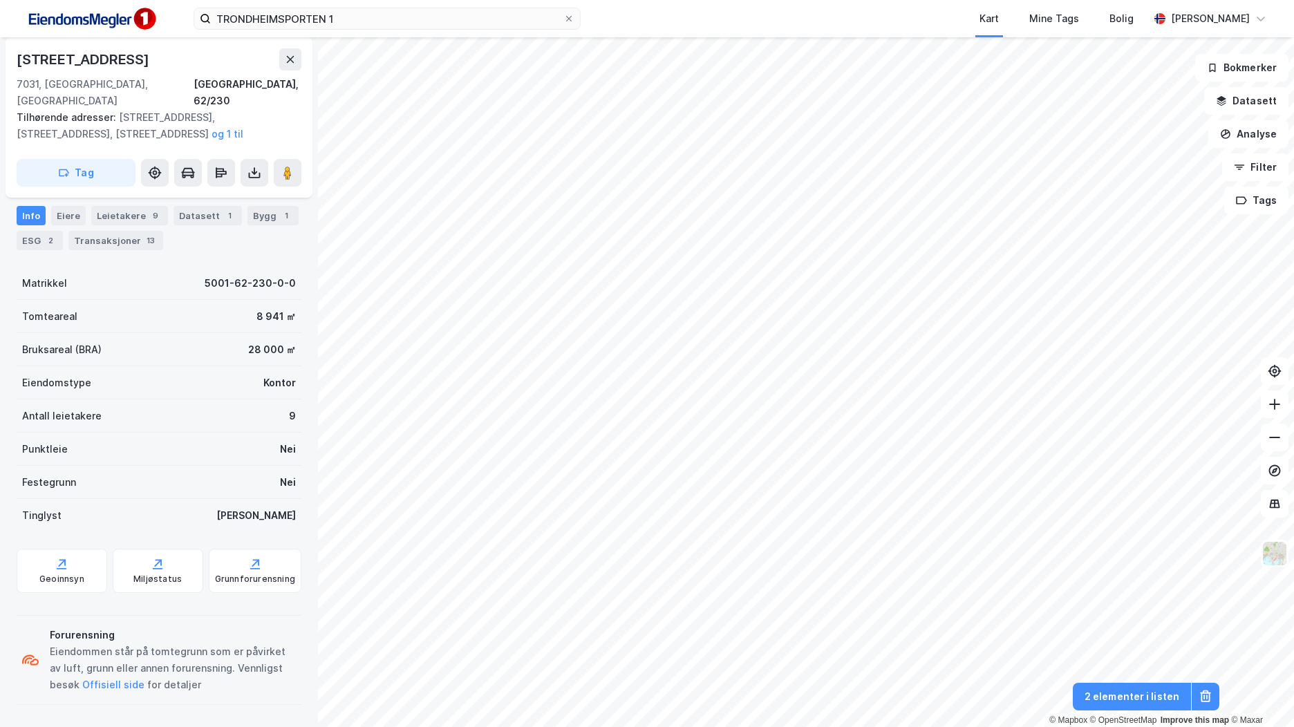
scroll to position [147, 0]
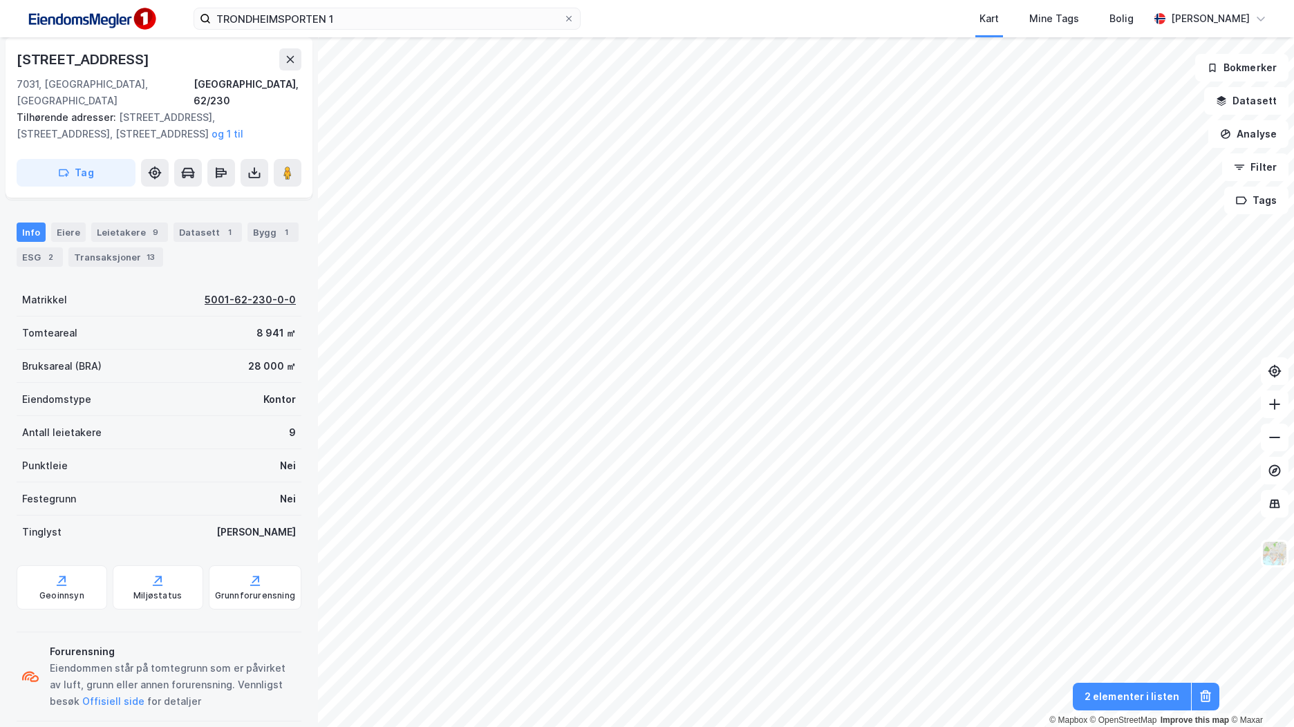
click at [253, 292] on div "5001-62-230-0-0" at bounding box center [250, 300] width 91 height 17
click at [263, 223] on div "Bygg 1" at bounding box center [272, 232] width 51 height 19
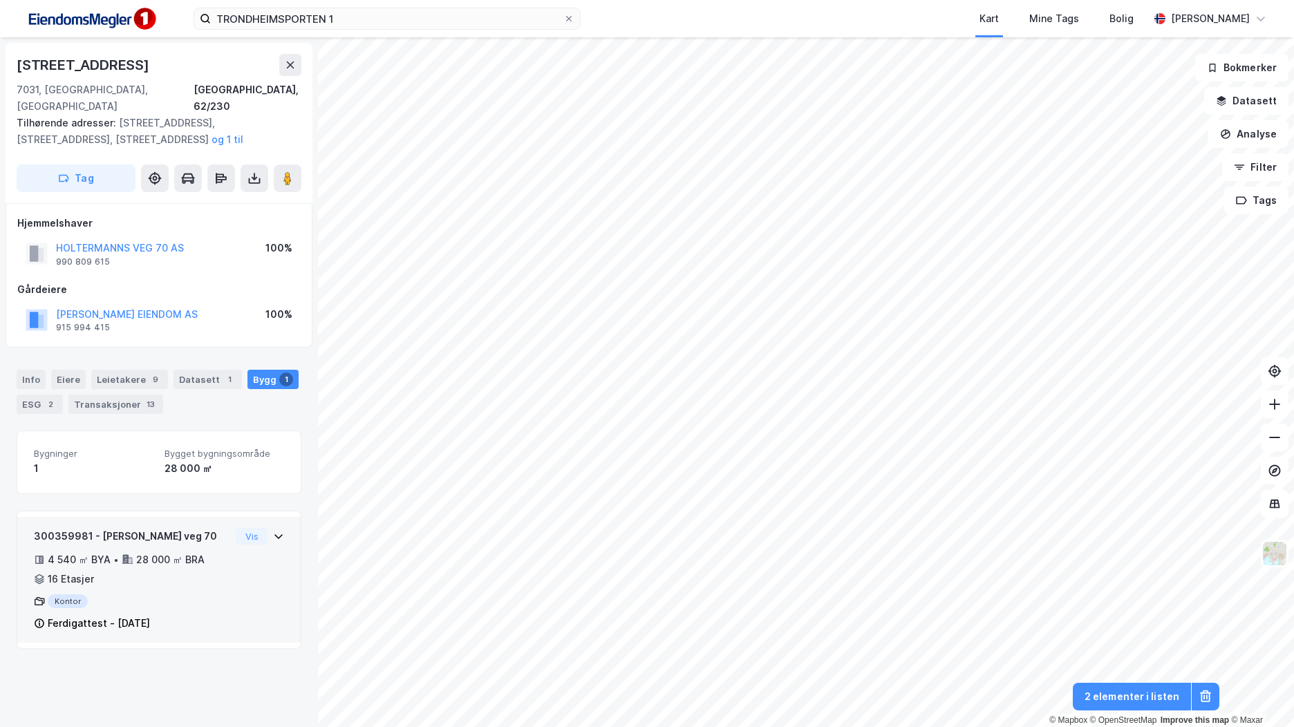
click at [185, 551] on div "28 000 ㎡ BRA" at bounding box center [170, 559] width 68 height 17
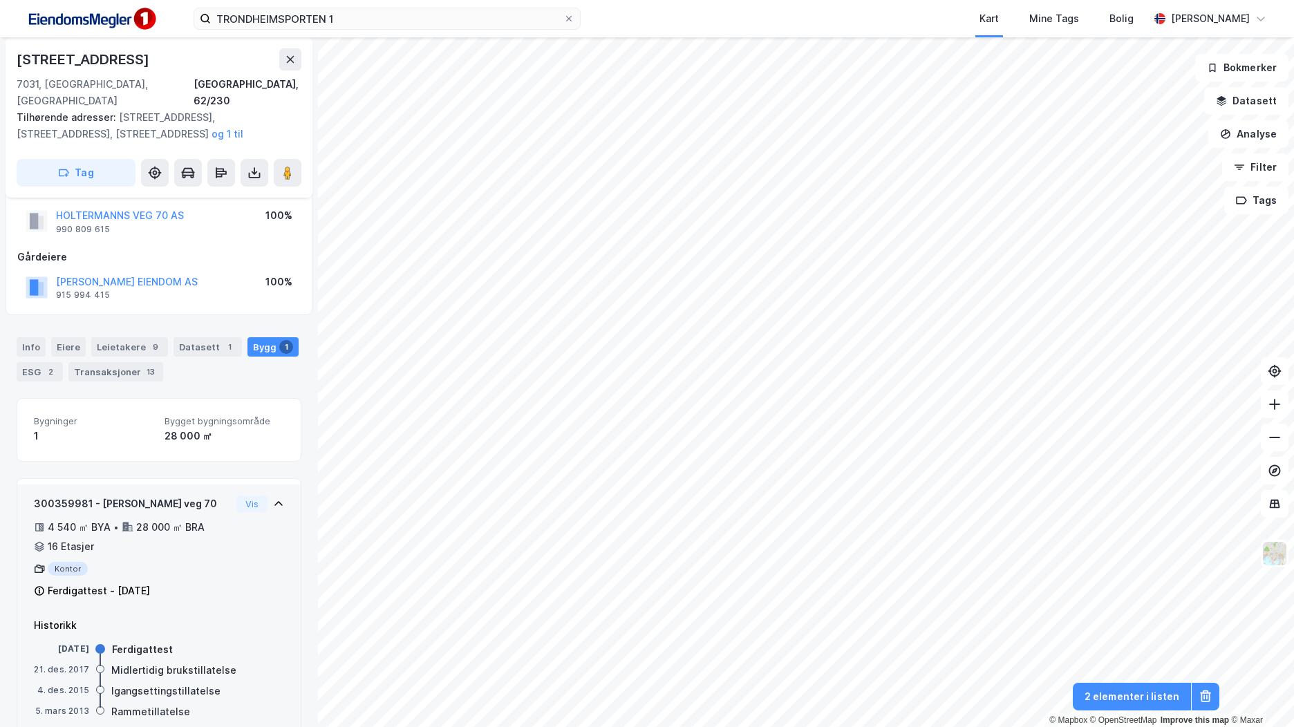
scroll to position [48, 0]
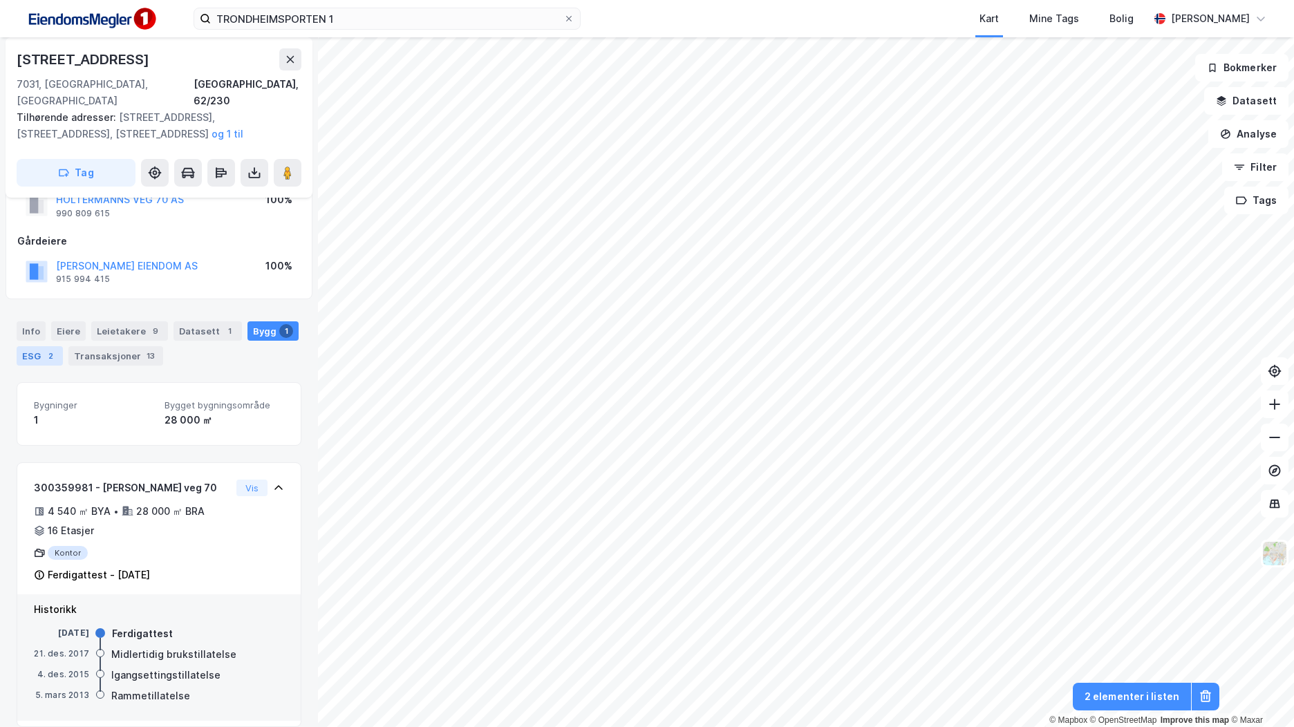
click at [46, 349] on div "2" at bounding box center [51, 356] width 14 height 14
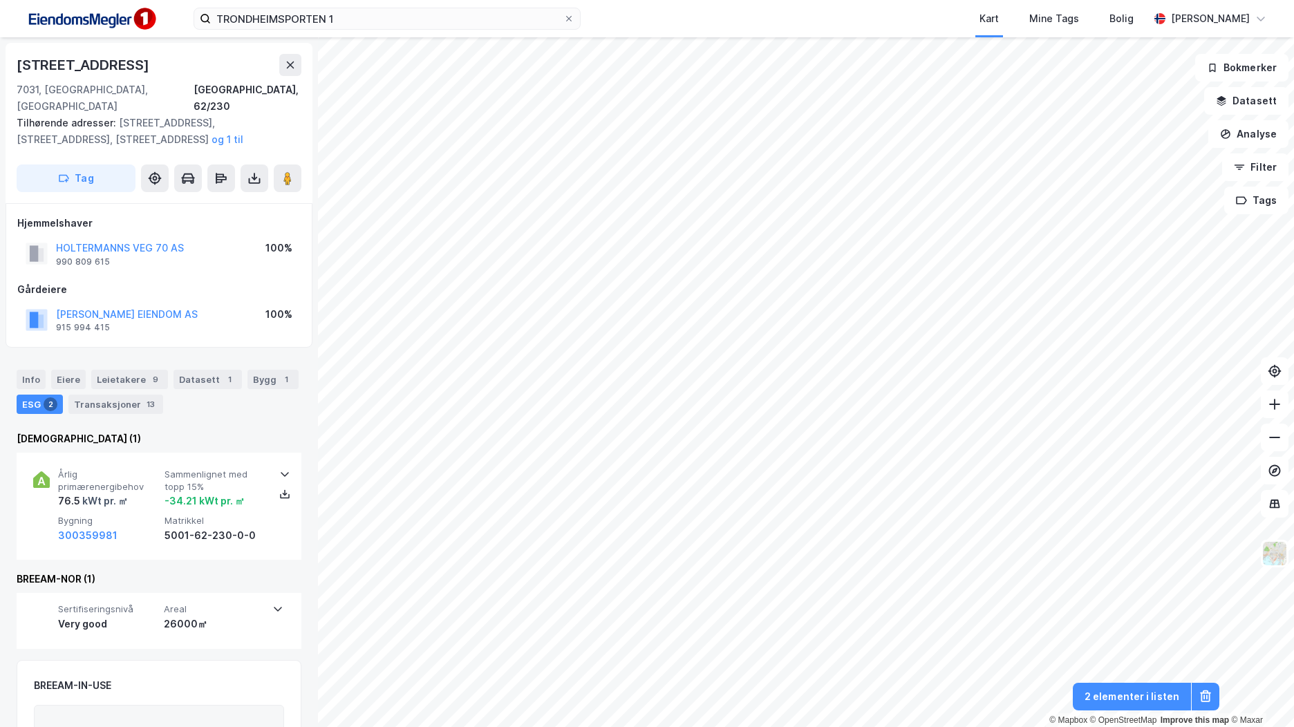
scroll to position [69, 0]
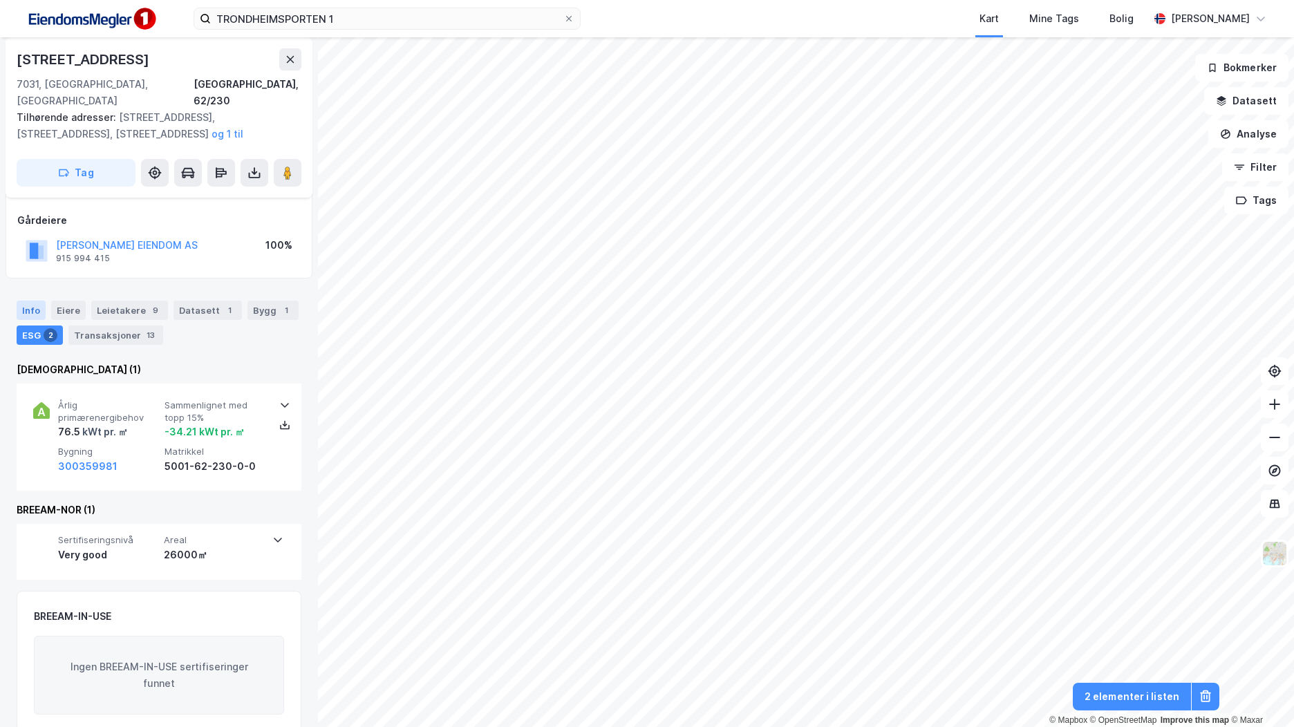
click at [37, 301] on div "Info" at bounding box center [31, 310] width 29 height 19
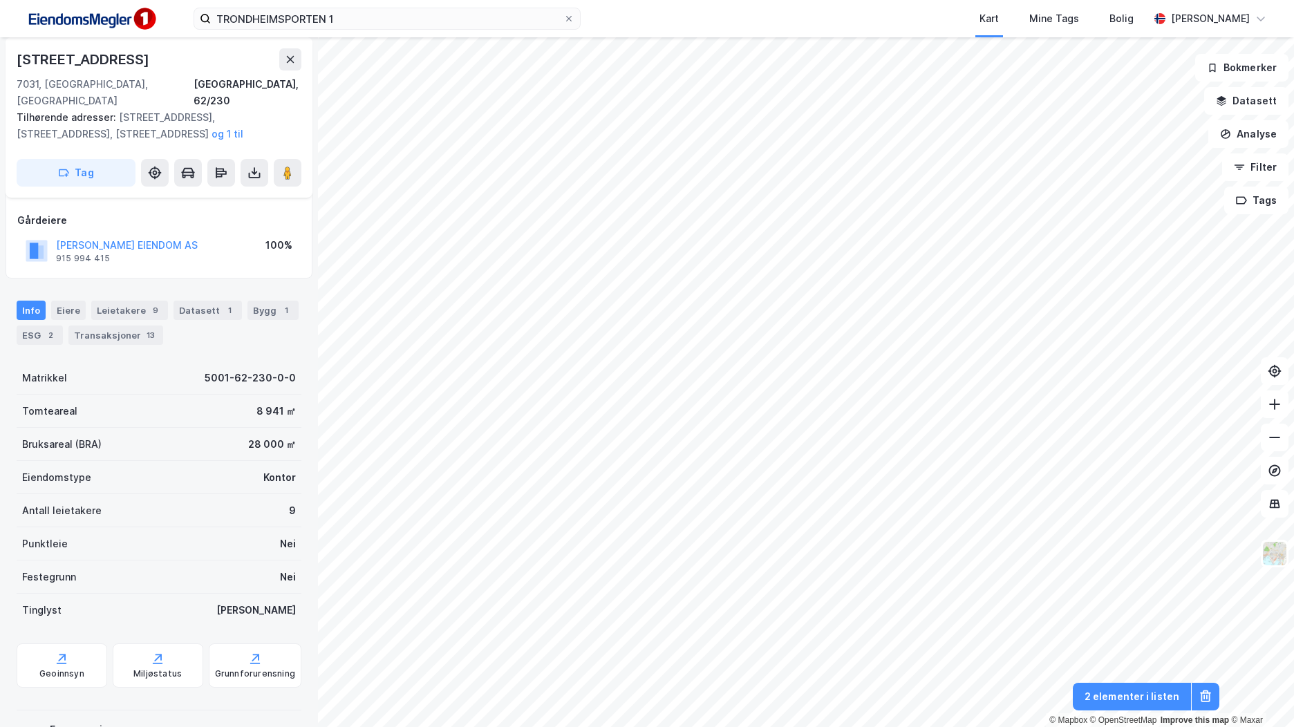
click at [255, 301] on div "Bygg 1" at bounding box center [272, 310] width 51 height 19
